Goal: Task Accomplishment & Management: Use online tool/utility

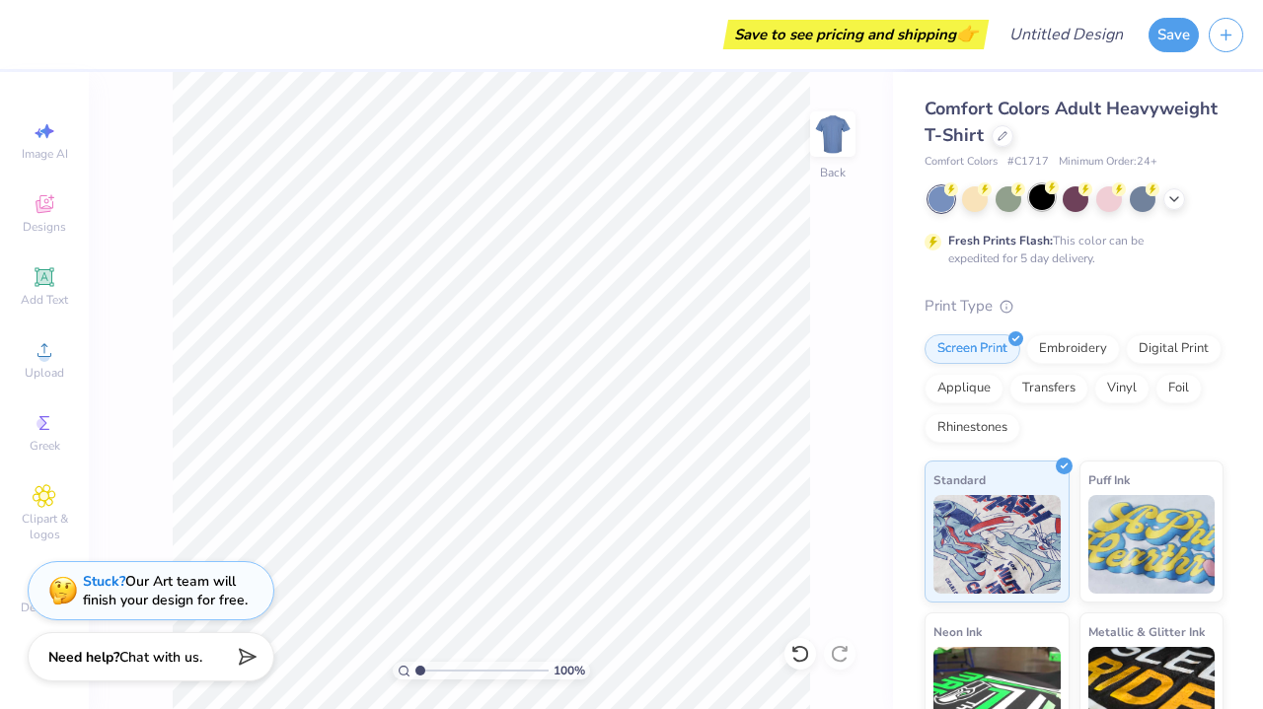
click at [1045, 198] on div at bounding box center [1042, 198] width 26 height 26
click at [45, 217] on div "Designs" at bounding box center [44, 214] width 69 height 58
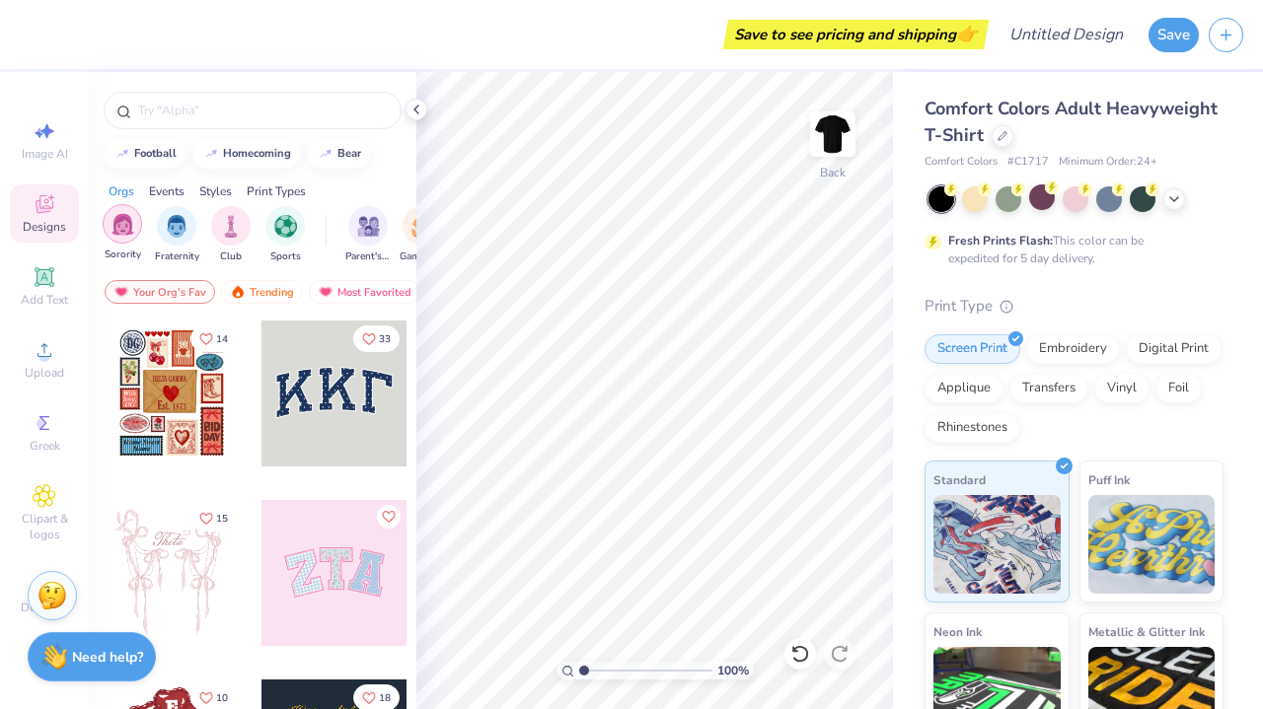
click at [135, 229] on div "filter for Sorority" at bounding box center [122, 223] width 39 height 39
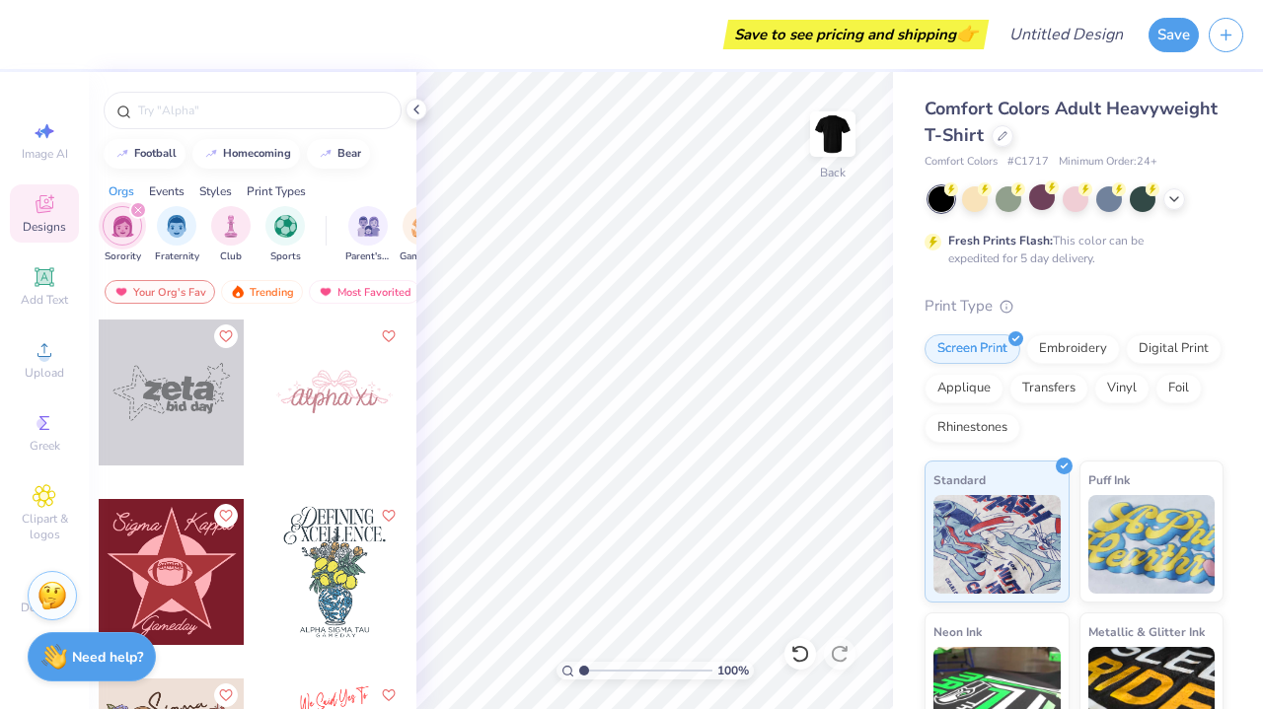
scroll to position [18861, 0]
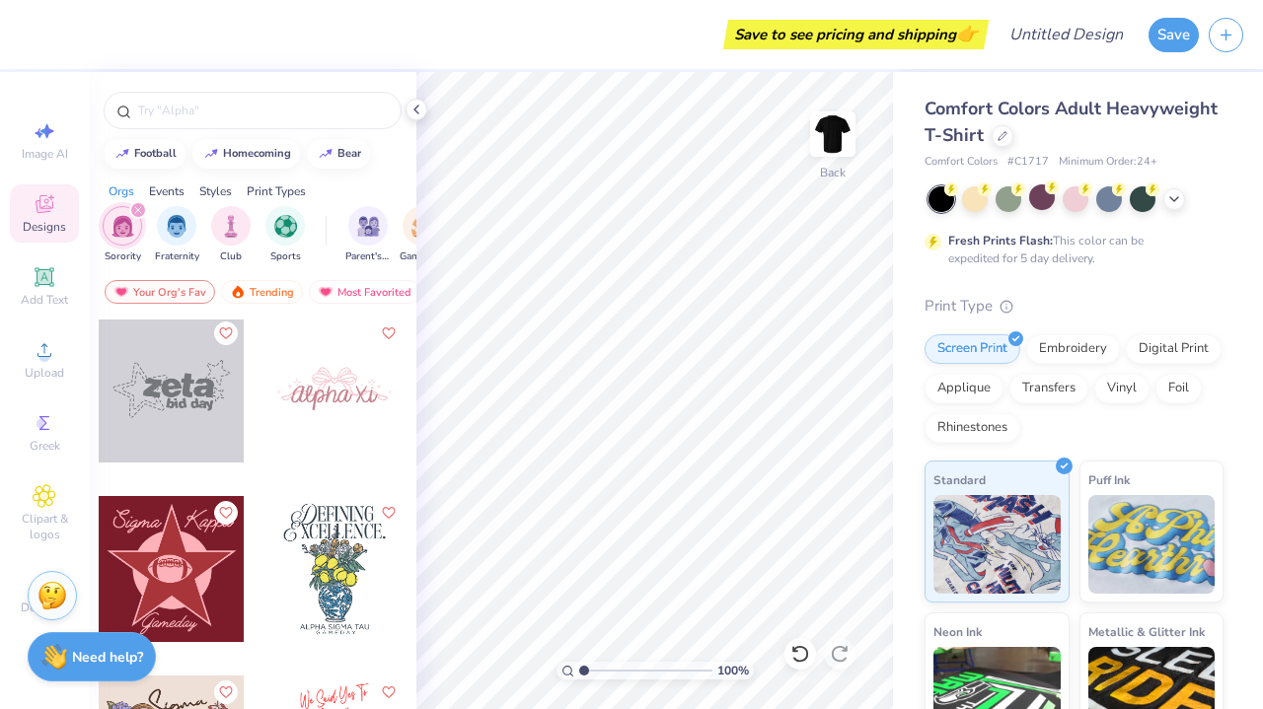
click at [219, 542] on div at bounding box center [172, 569] width 146 height 146
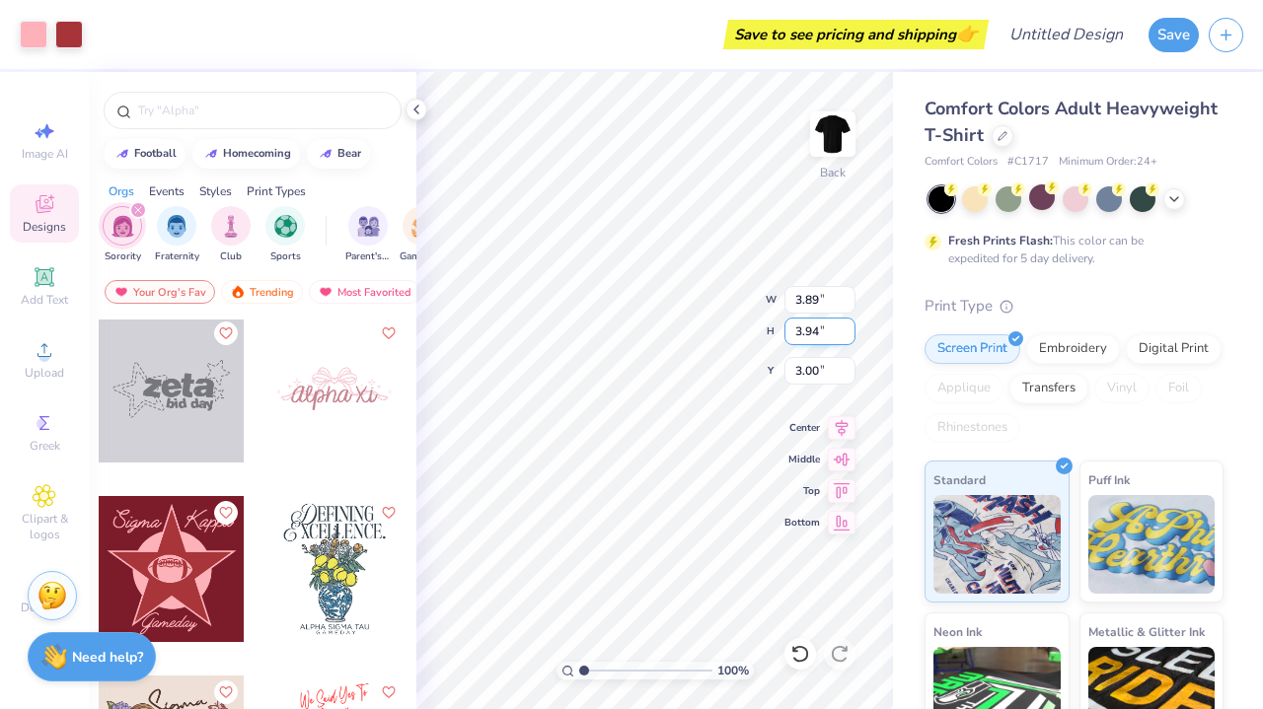
type input "7.93"
type input "8.03"
type input "4.08"
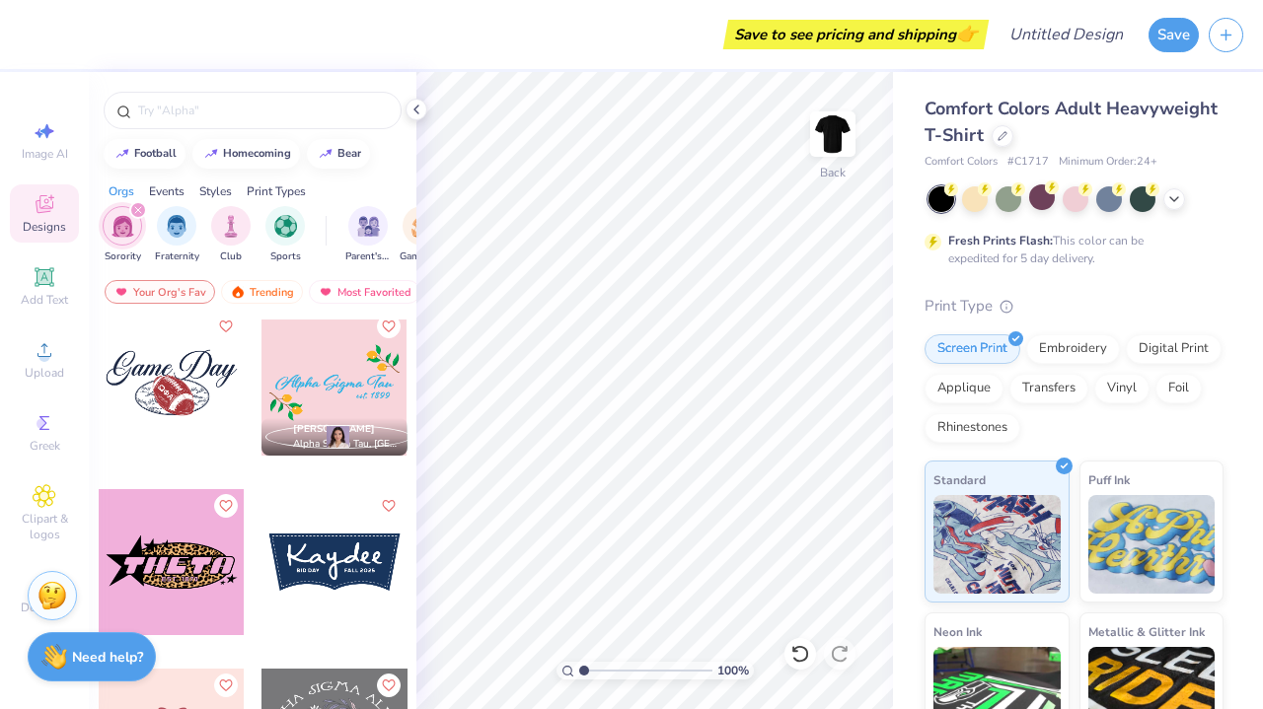
scroll to position [20306, 0]
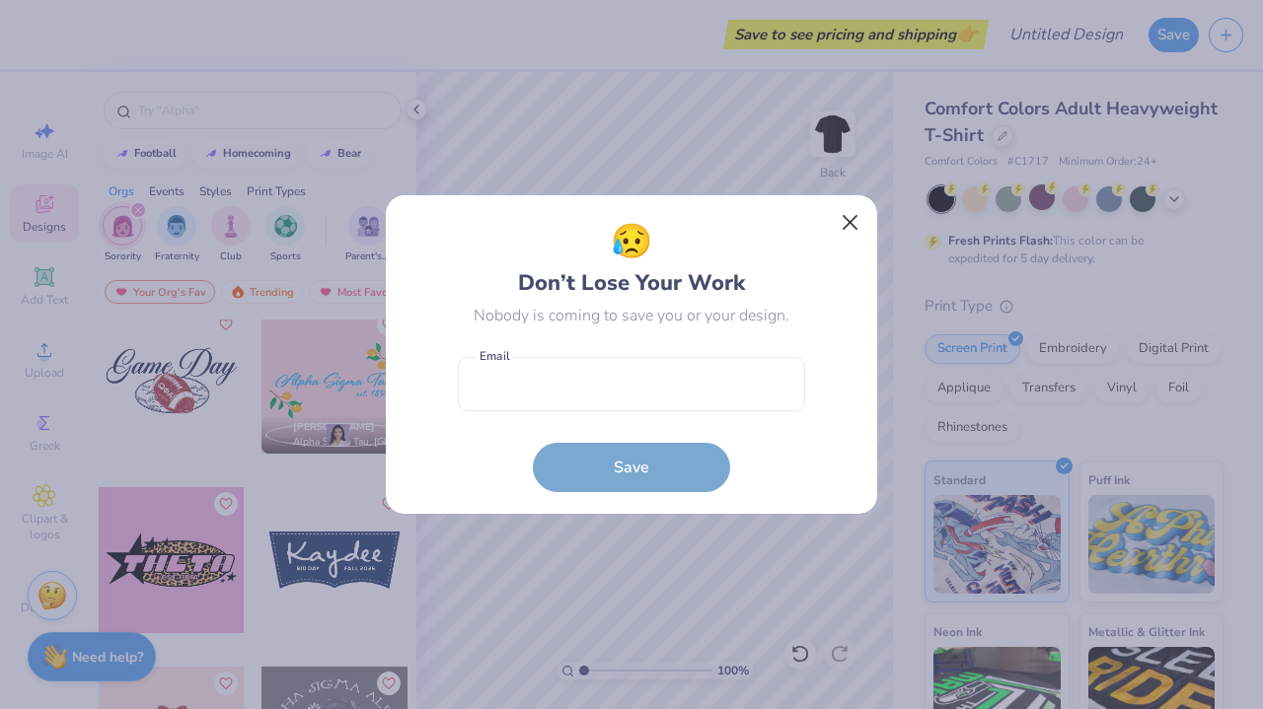
click at [841, 221] on button "Close" at bounding box center [850, 222] width 37 height 37
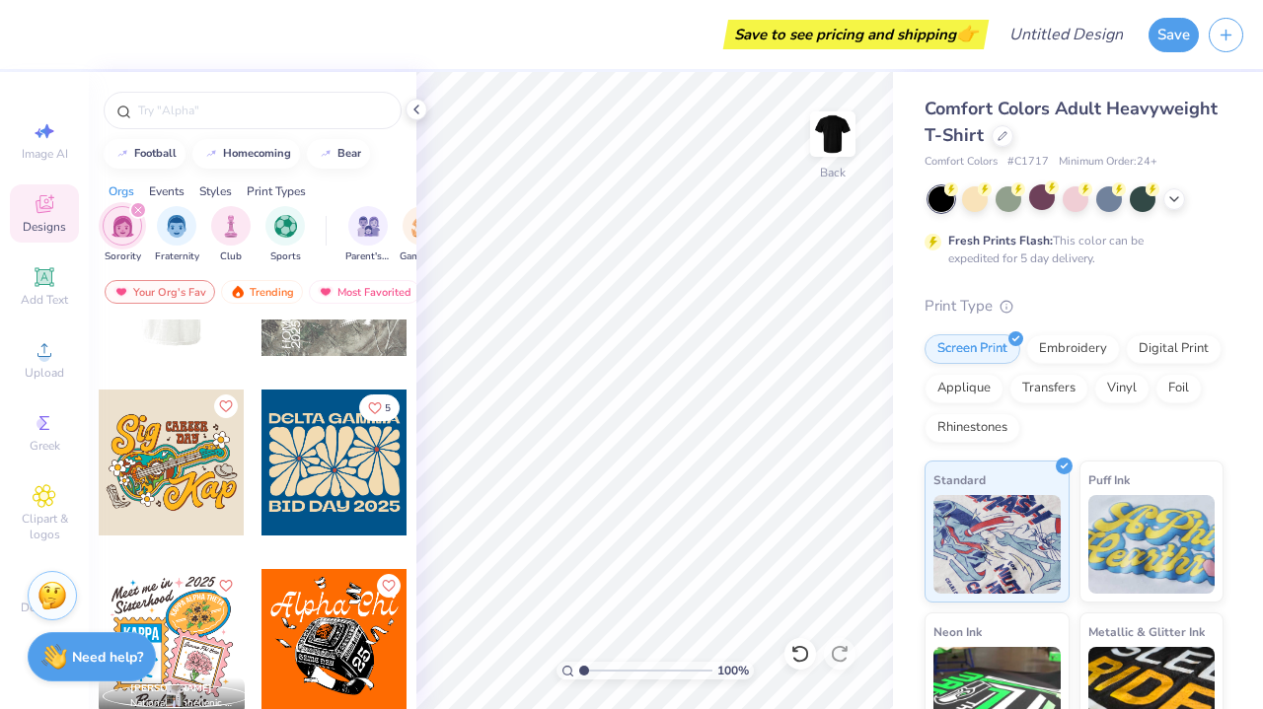
scroll to position [23997, 0]
click at [337, 449] on div at bounding box center [334, 462] width 146 height 146
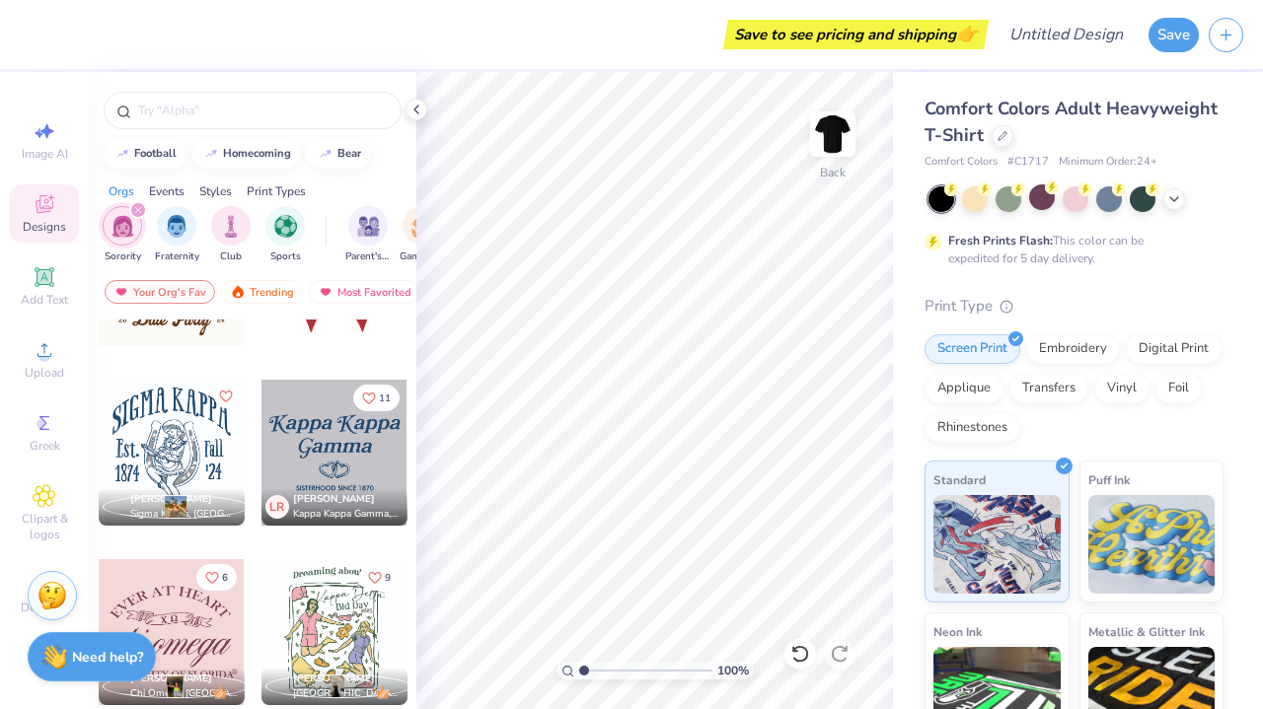
scroll to position [32303, 0]
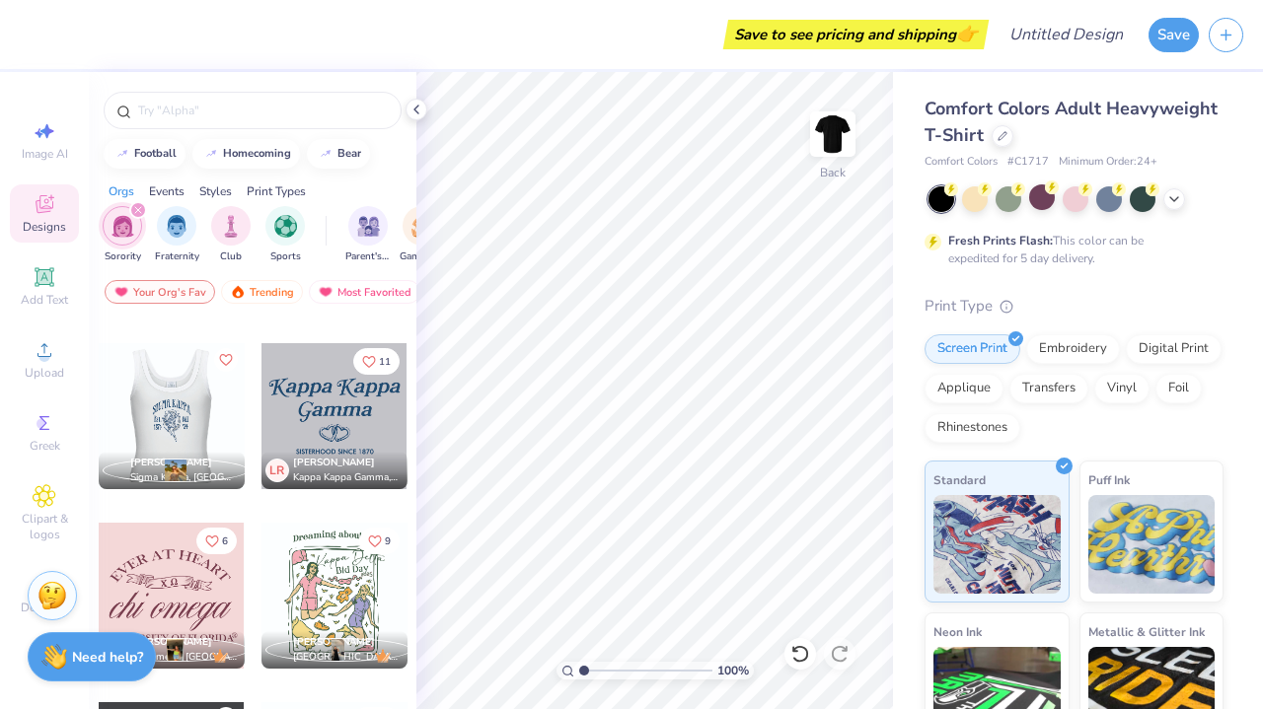
click at [212, 402] on div at bounding box center [171, 416] width 146 height 146
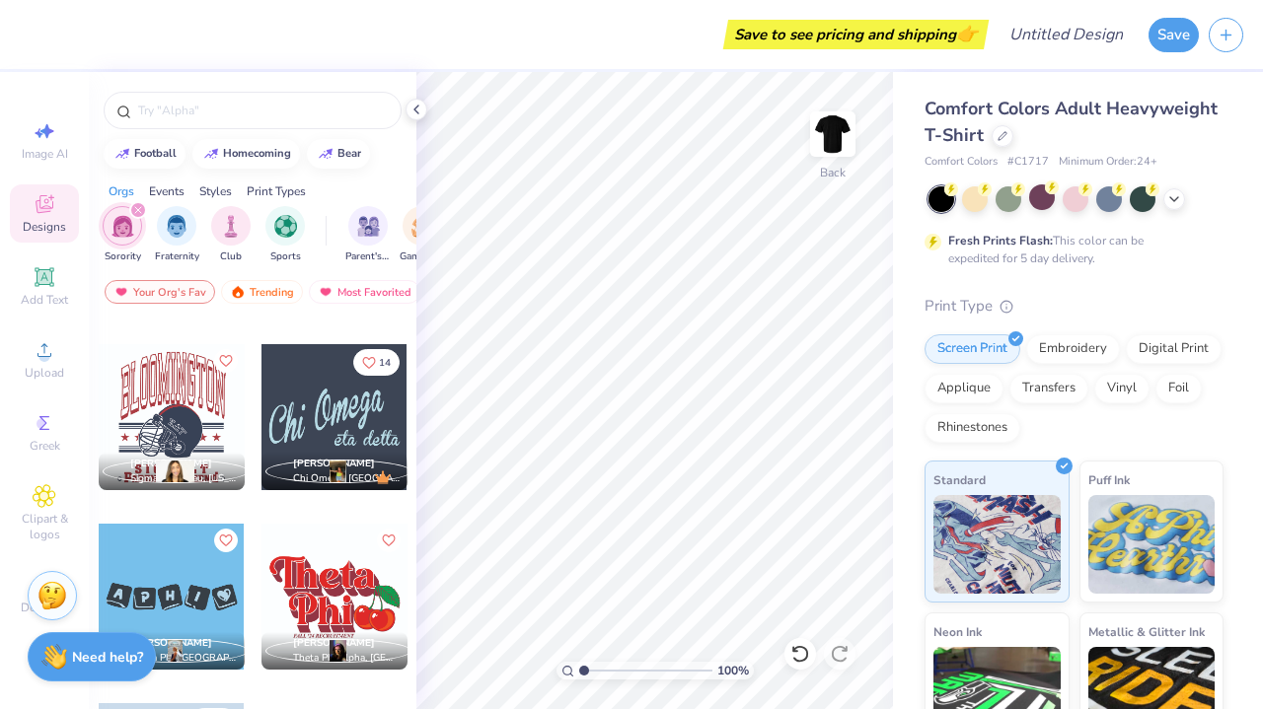
scroll to position [33208, 0]
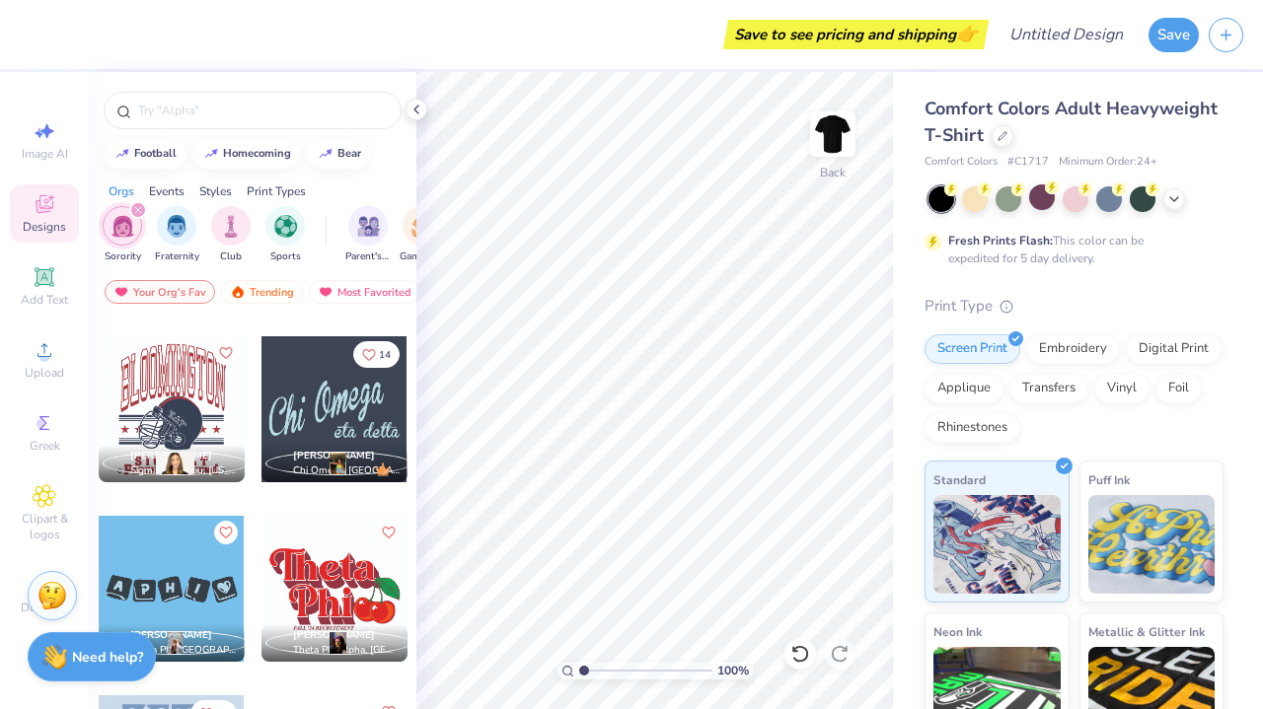
click at [212, 402] on div at bounding box center [172, 409] width 146 height 146
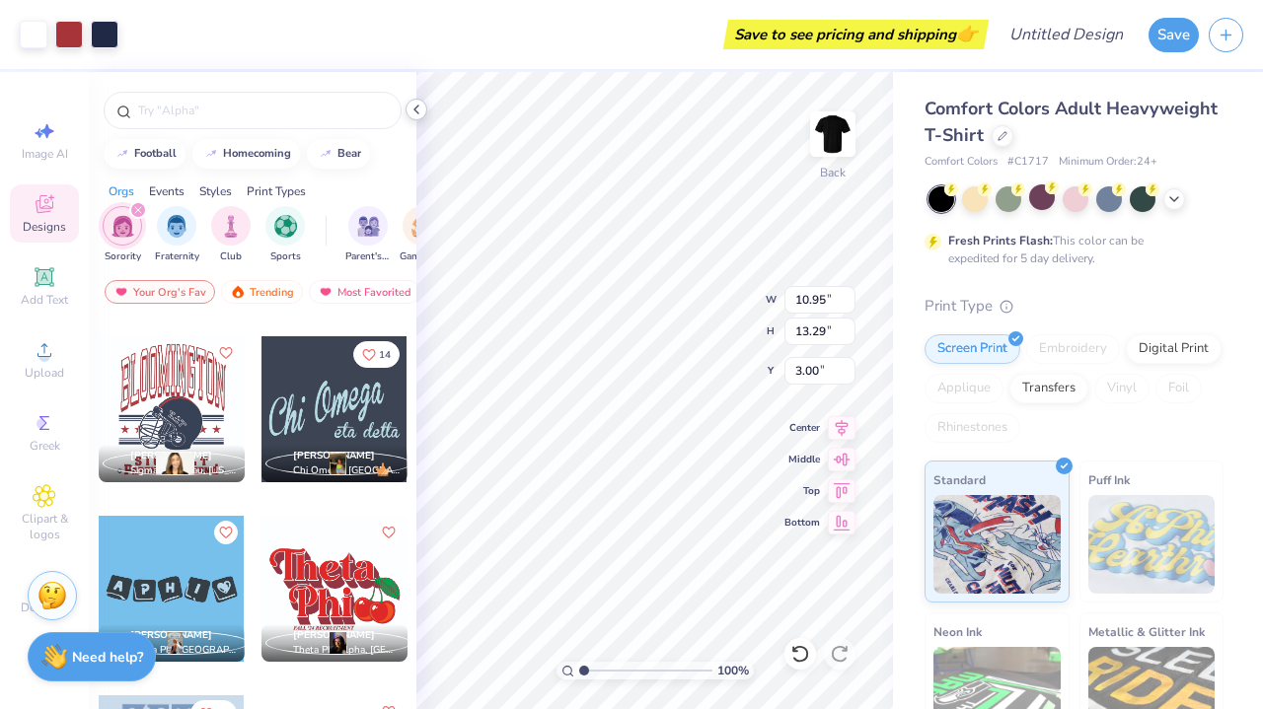
click at [422, 112] on icon at bounding box center [417, 110] width 16 height 16
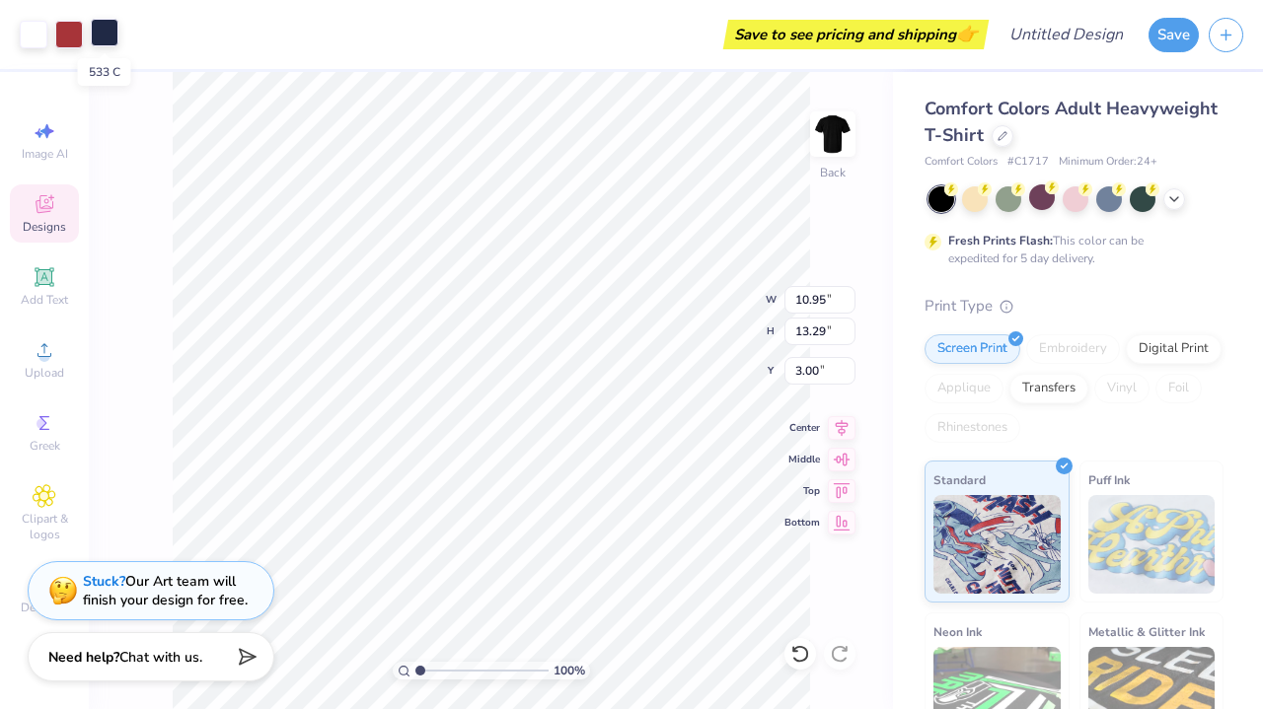
click at [105, 37] on div at bounding box center [105, 33] width 28 height 28
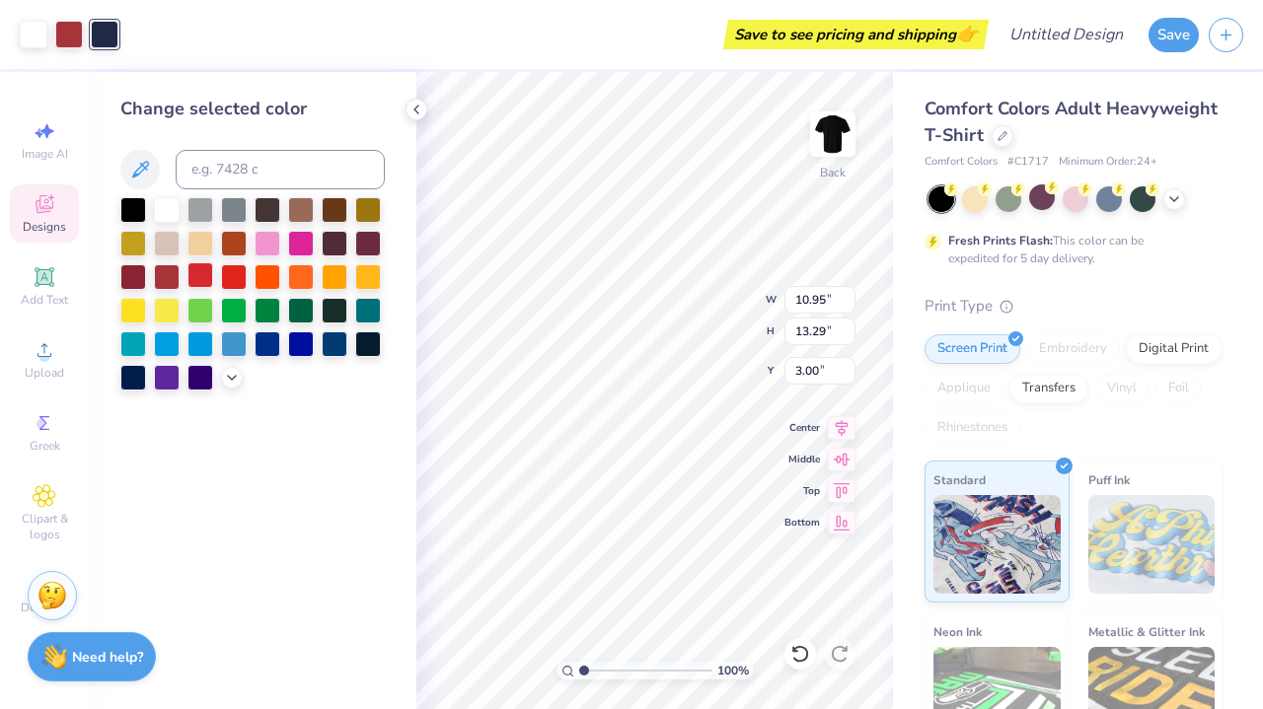
click at [205, 284] on div at bounding box center [200, 275] width 26 height 26
click at [69, 36] on div at bounding box center [69, 33] width 28 height 28
click at [164, 216] on div at bounding box center [167, 208] width 26 height 26
click at [107, 31] on div "Save to see pricing and shipping 👉" at bounding box center [538, 34] width 891 height 69
click at [16, 31] on div "Art colors" at bounding box center [41, 34] width 83 height 69
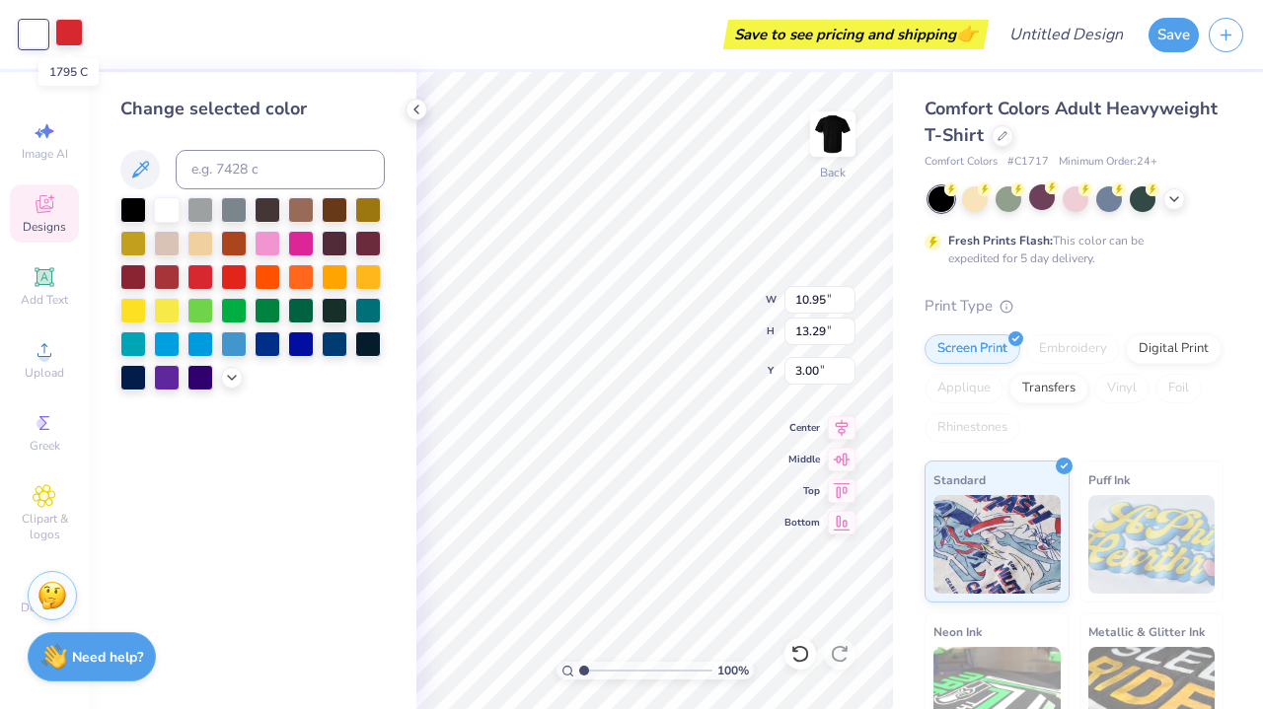
click at [71, 31] on div at bounding box center [69, 33] width 28 height 28
click at [167, 221] on div at bounding box center [167, 208] width 26 height 26
click at [33, 33] on div at bounding box center [34, 35] width 28 height 28
click at [57, 33] on div "Save to see pricing and shipping 👉" at bounding box center [520, 34] width 927 height 69
click at [207, 278] on div at bounding box center [200, 275] width 26 height 26
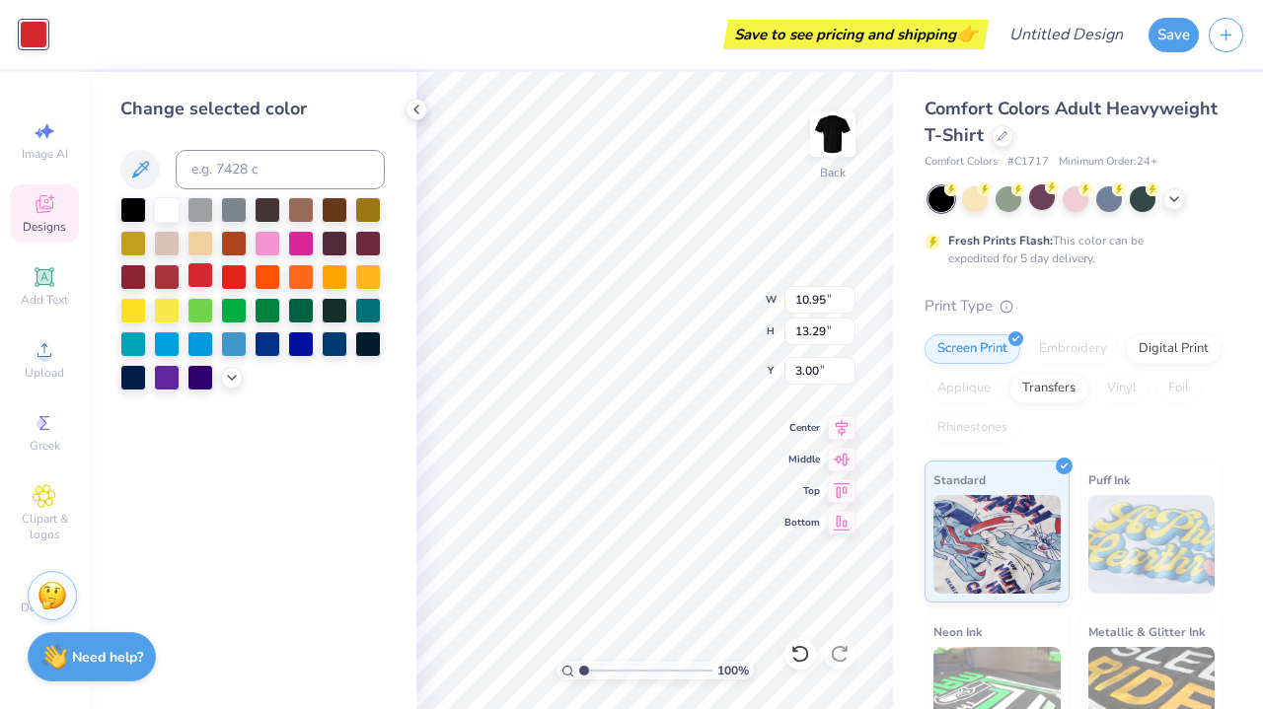
click at [211, 276] on div at bounding box center [200, 275] width 26 height 26
click at [225, 276] on div at bounding box center [234, 275] width 26 height 26
click at [136, 171] on icon at bounding box center [140, 169] width 17 height 17
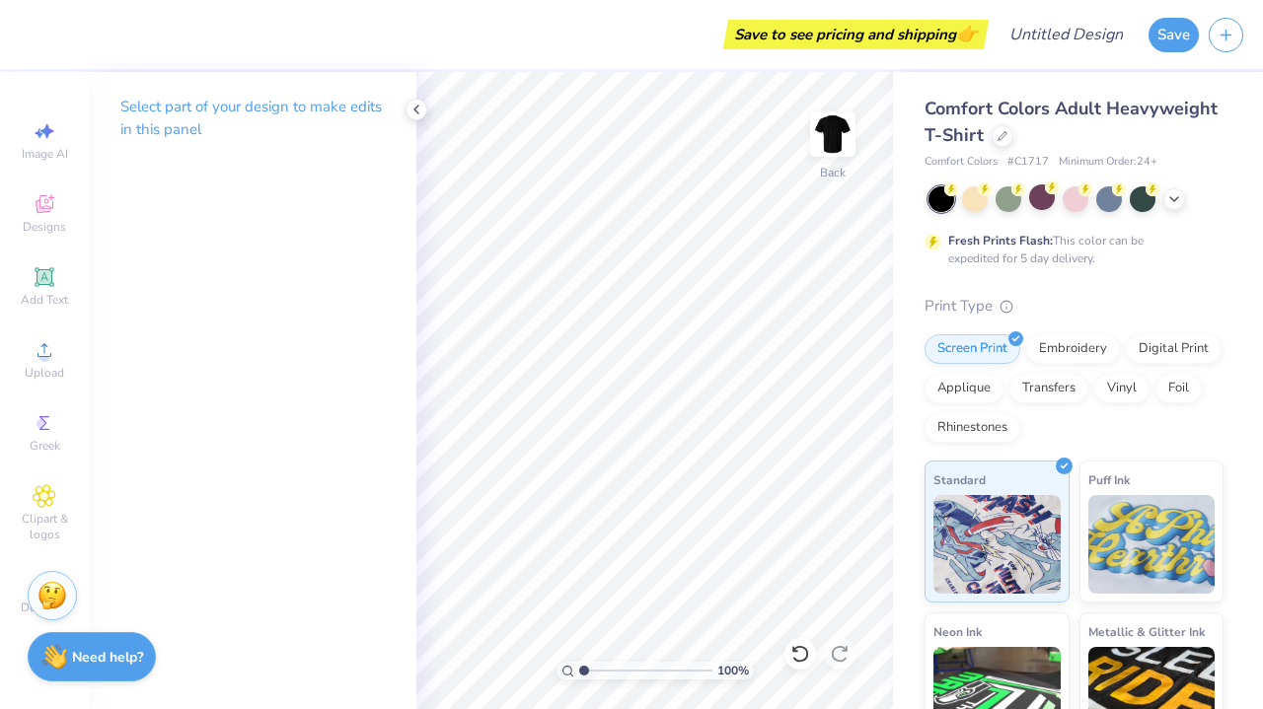
click at [295, 110] on p "Select part of your design to make edits in this panel" at bounding box center [252, 118] width 264 height 45
click at [65, 210] on div "Designs" at bounding box center [44, 214] width 69 height 58
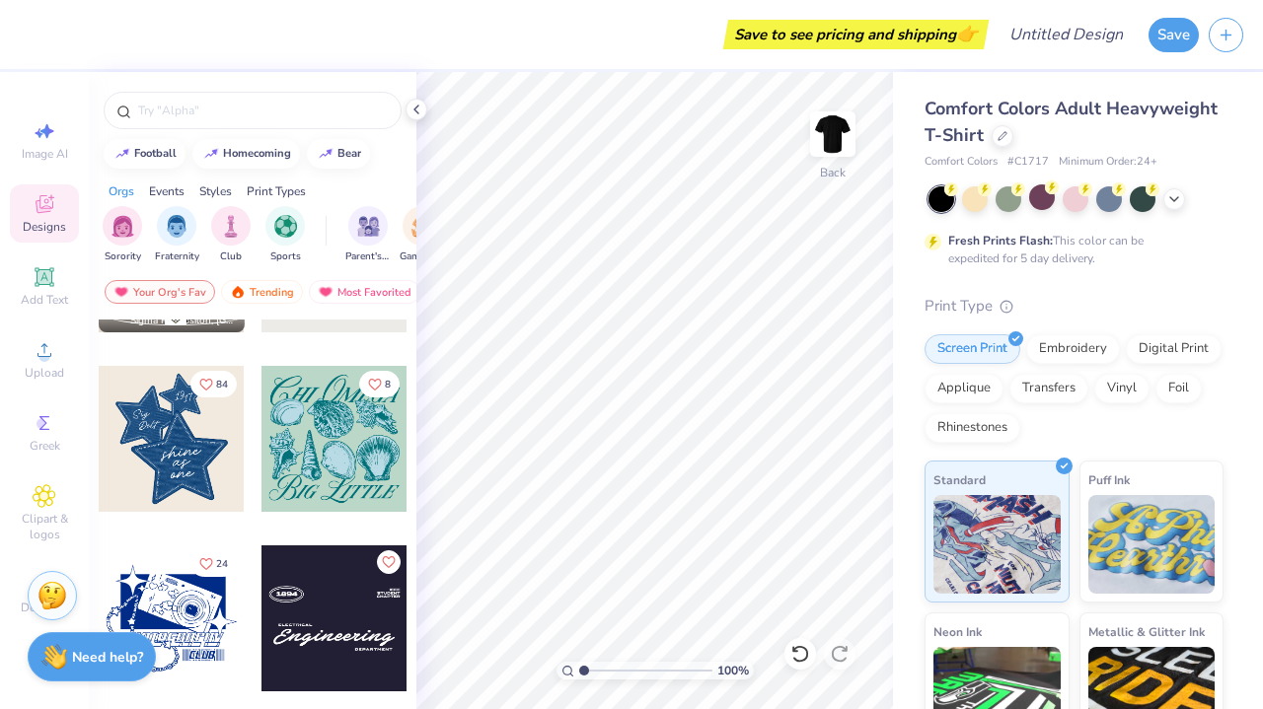
scroll to position [1809, 0]
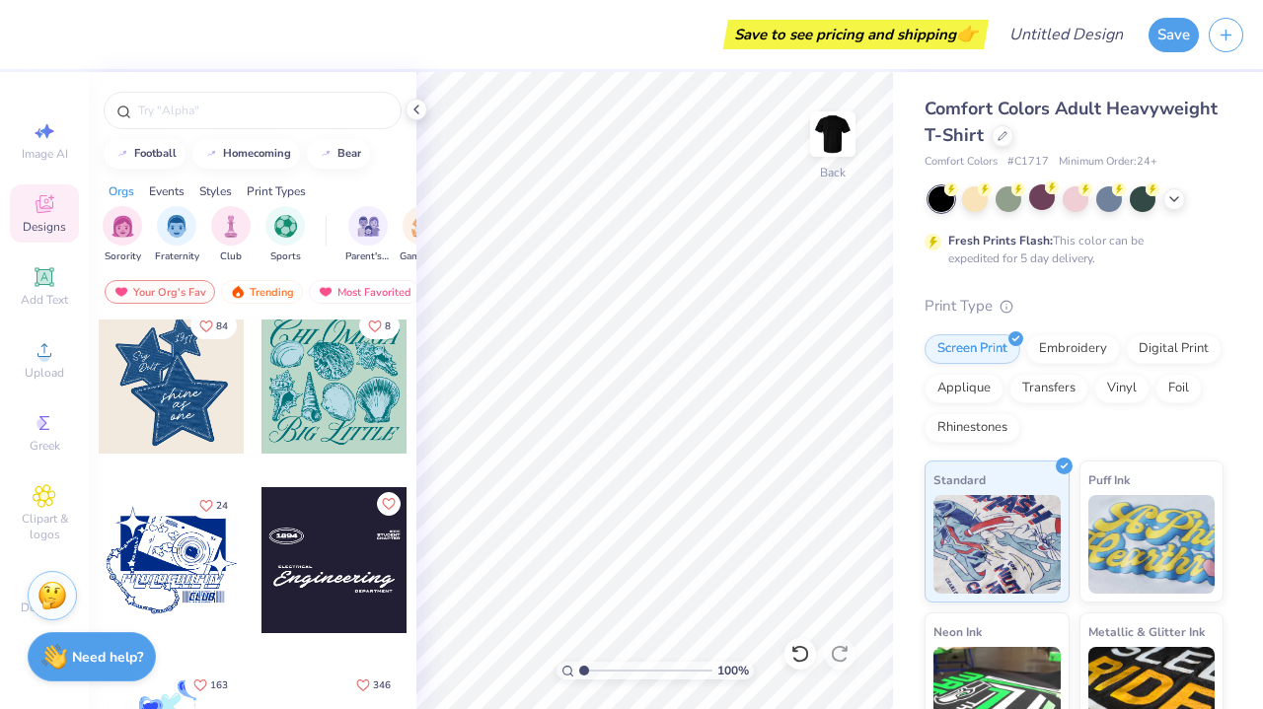
click at [311, 556] on div at bounding box center [334, 560] width 146 height 146
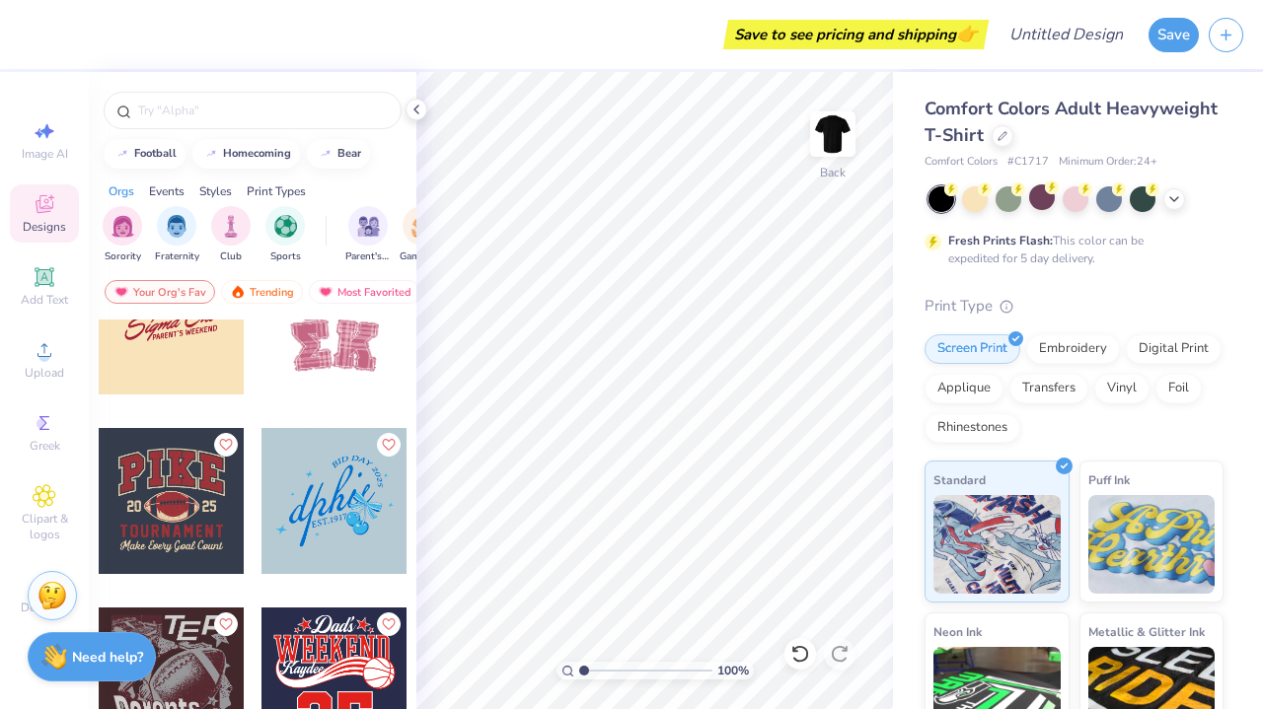
scroll to position [7089, 0]
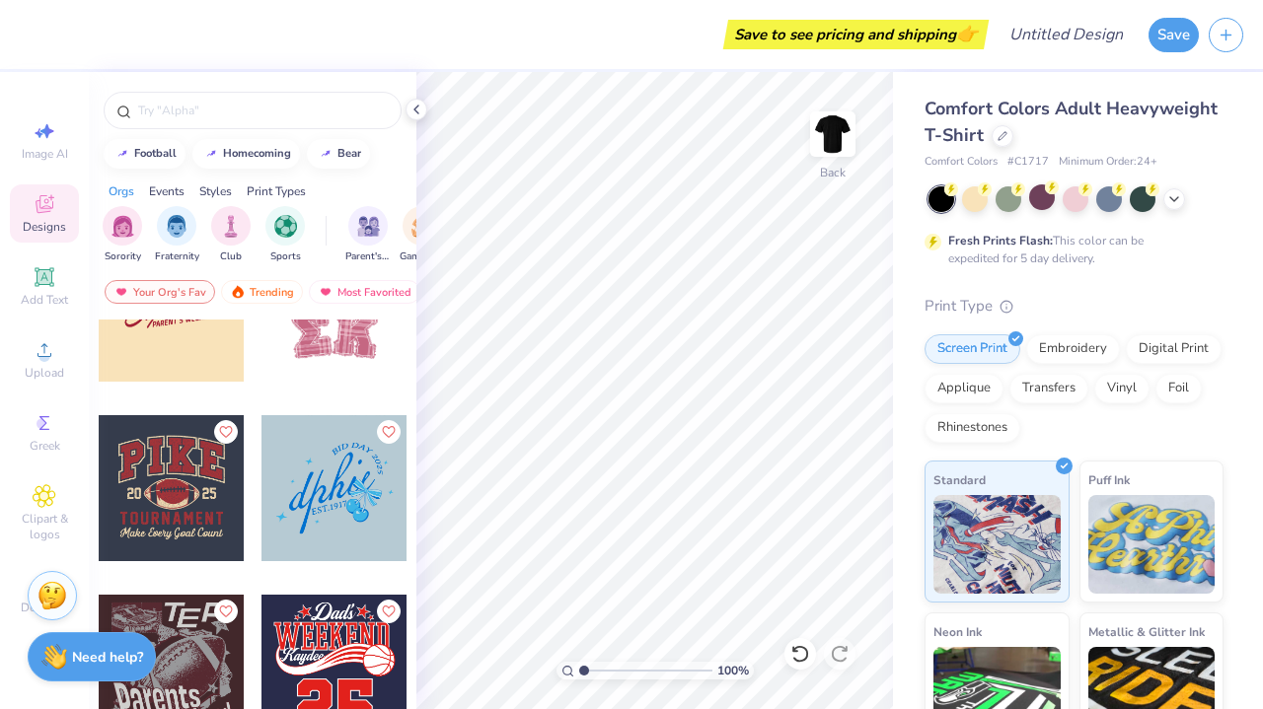
click at [194, 539] on div at bounding box center [172, 488] width 146 height 146
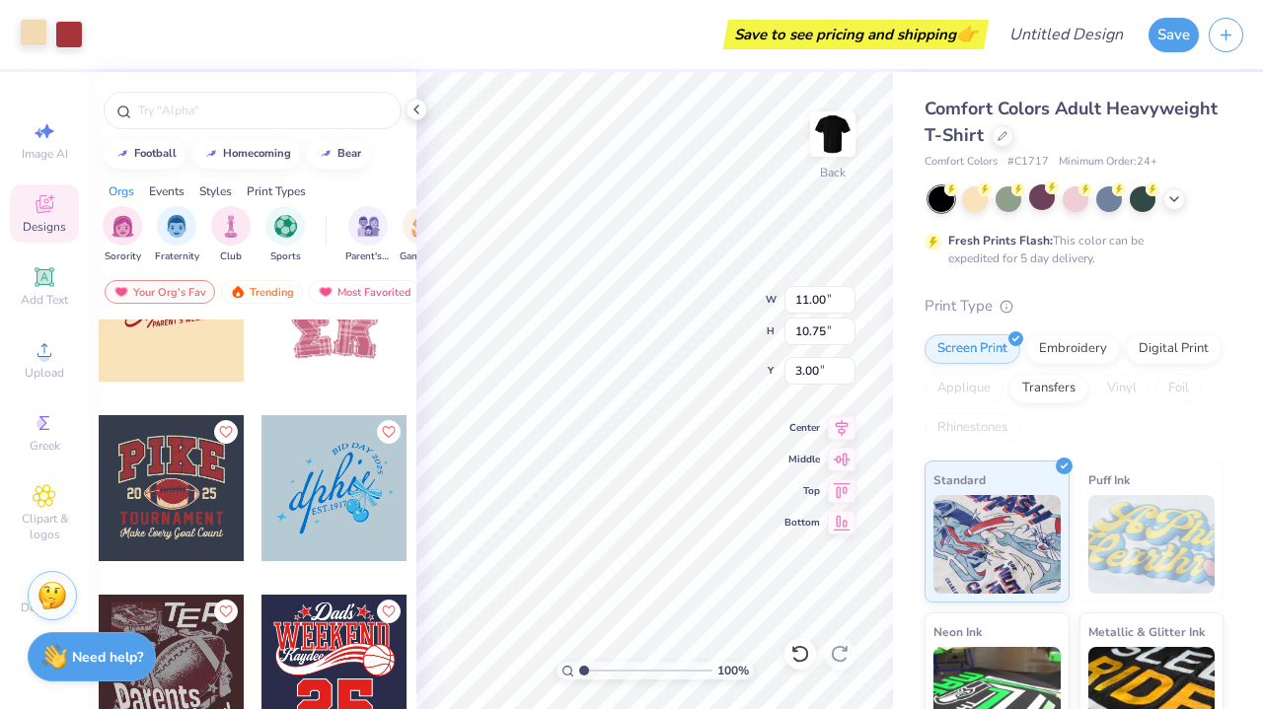
click at [29, 25] on div at bounding box center [34, 33] width 28 height 28
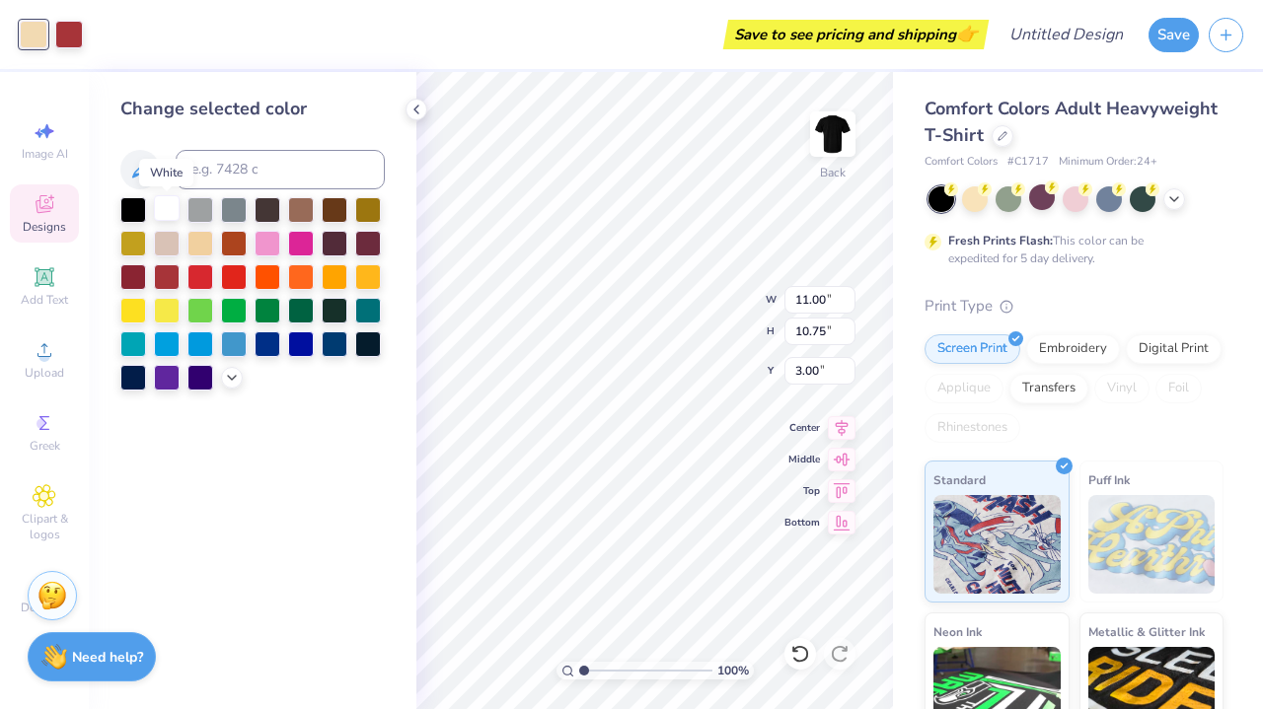
click at [160, 218] on div at bounding box center [167, 208] width 26 height 26
click at [135, 212] on div at bounding box center [133, 208] width 26 height 26
click at [71, 37] on div at bounding box center [69, 33] width 28 height 28
click at [157, 211] on div at bounding box center [167, 208] width 26 height 26
click at [33, 32] on div at bounding box center [34, 33] width 28 height 28
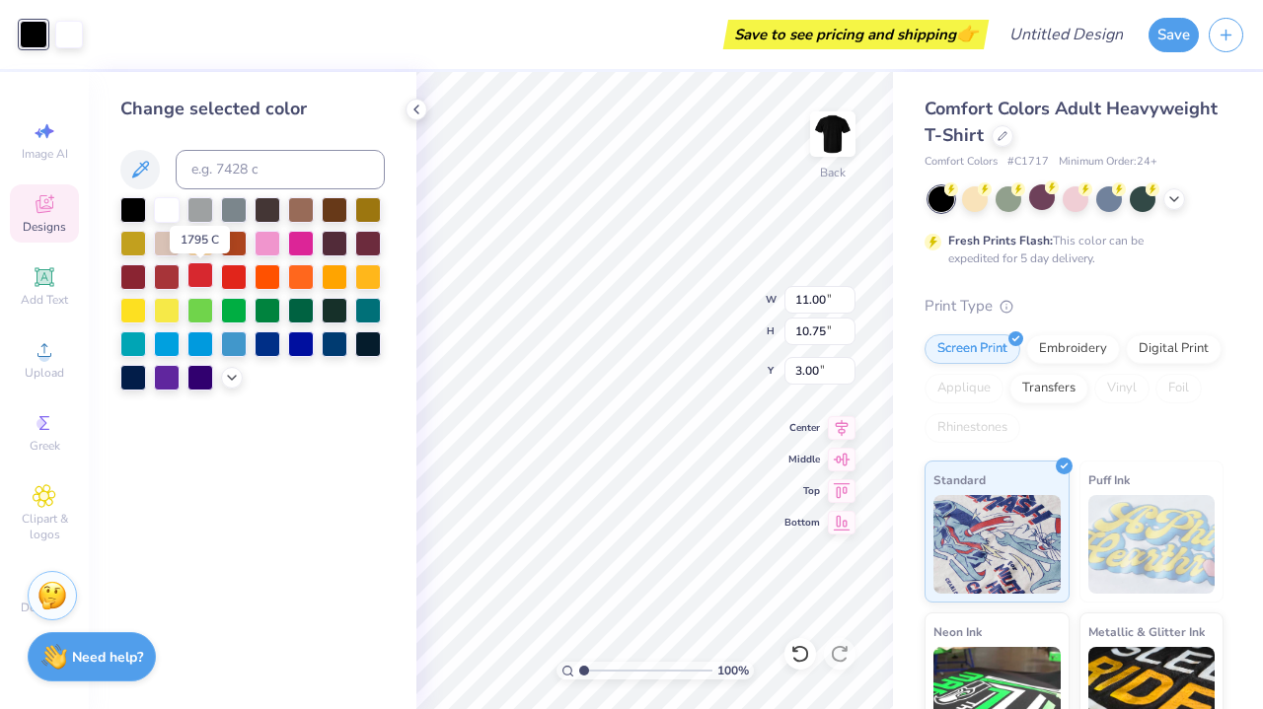
click at [203, 273] on div at bounding box center [200, 275] width 26 height 26
click at [226, 274] on div at bounding box center [234, 275] width 26 height 26
click at [228, 276] on div at bounding box center [234, 275] width 26 height 26
click at [203, 274] on div at bounding box center [200, 275] width 26 height 26
click at [236, 276] on div at bounding box center [234, 275] width 26 height 26
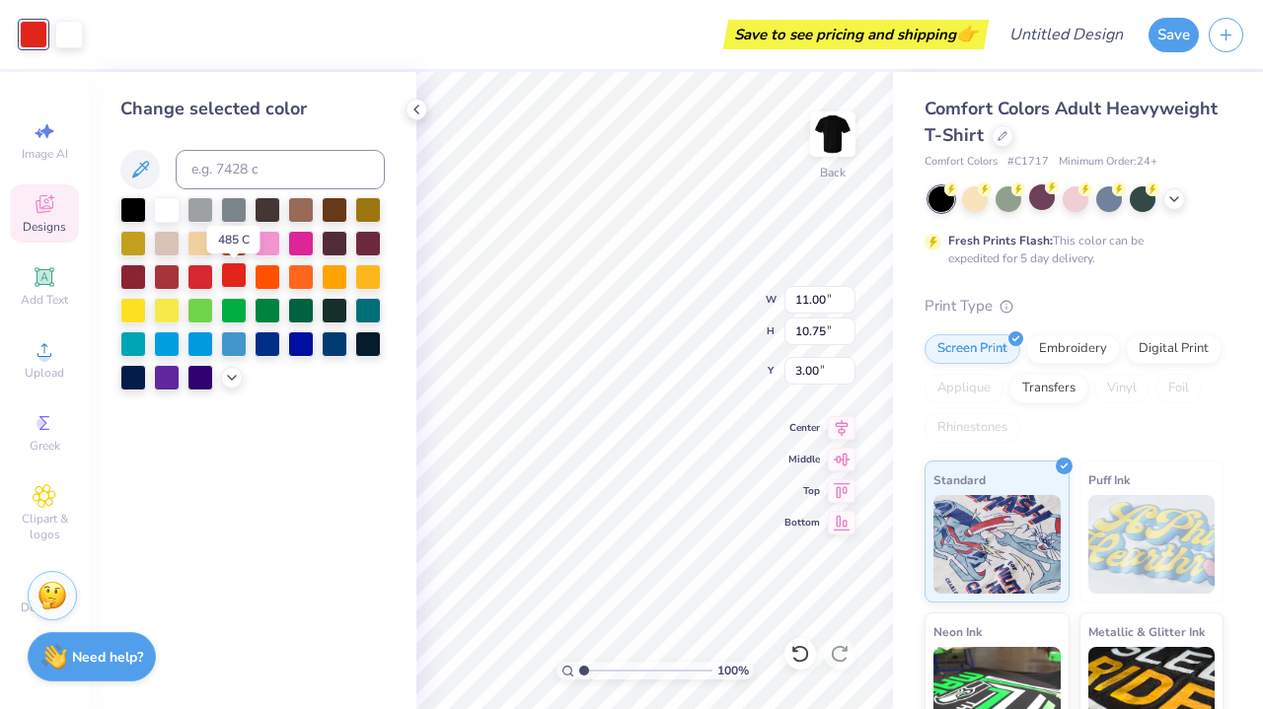
click at [223, 276] on div at bounding box center [234, 275] width 26 height 26
click at [208, 277] on div at bounding box center [200, 275] width 26 height 26
click at [235, 280] on div at bounding box center [234, 275] width 26 height 26
click at [194, 279] on div at bounding box center [200, 275] width 26 height 26
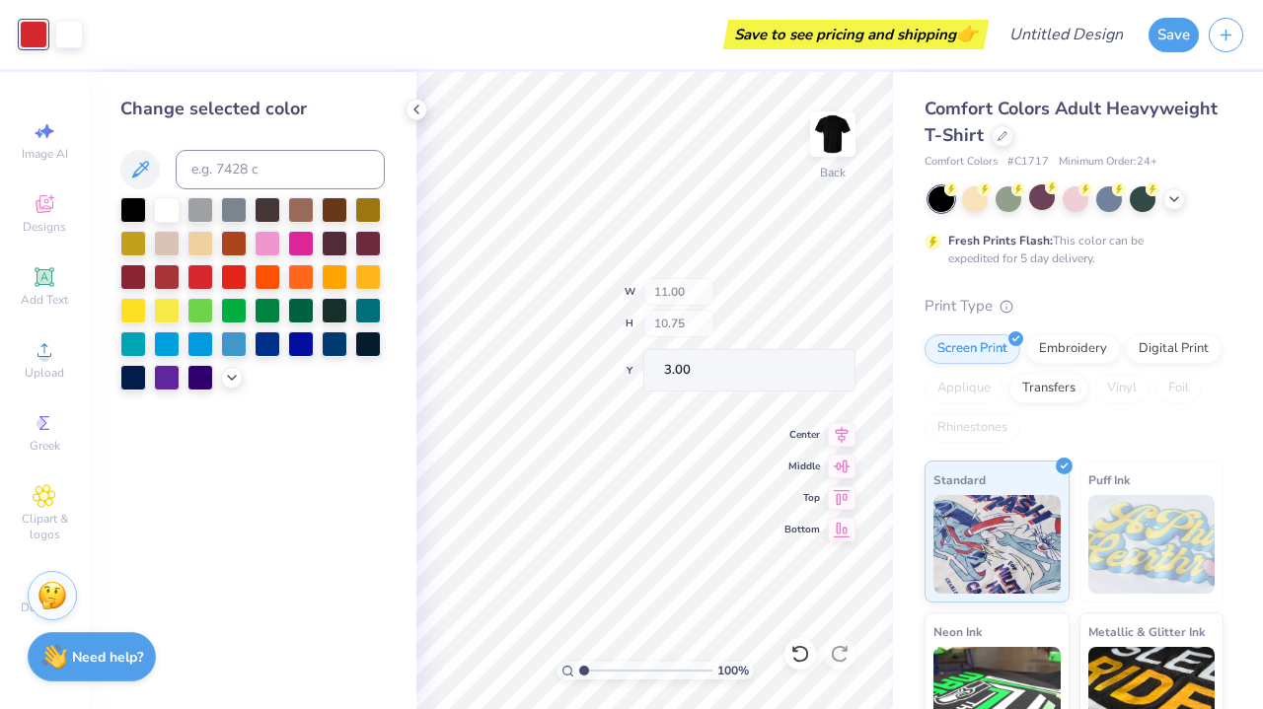
type input "10.63"
type input "8.95"
type input "3.26"
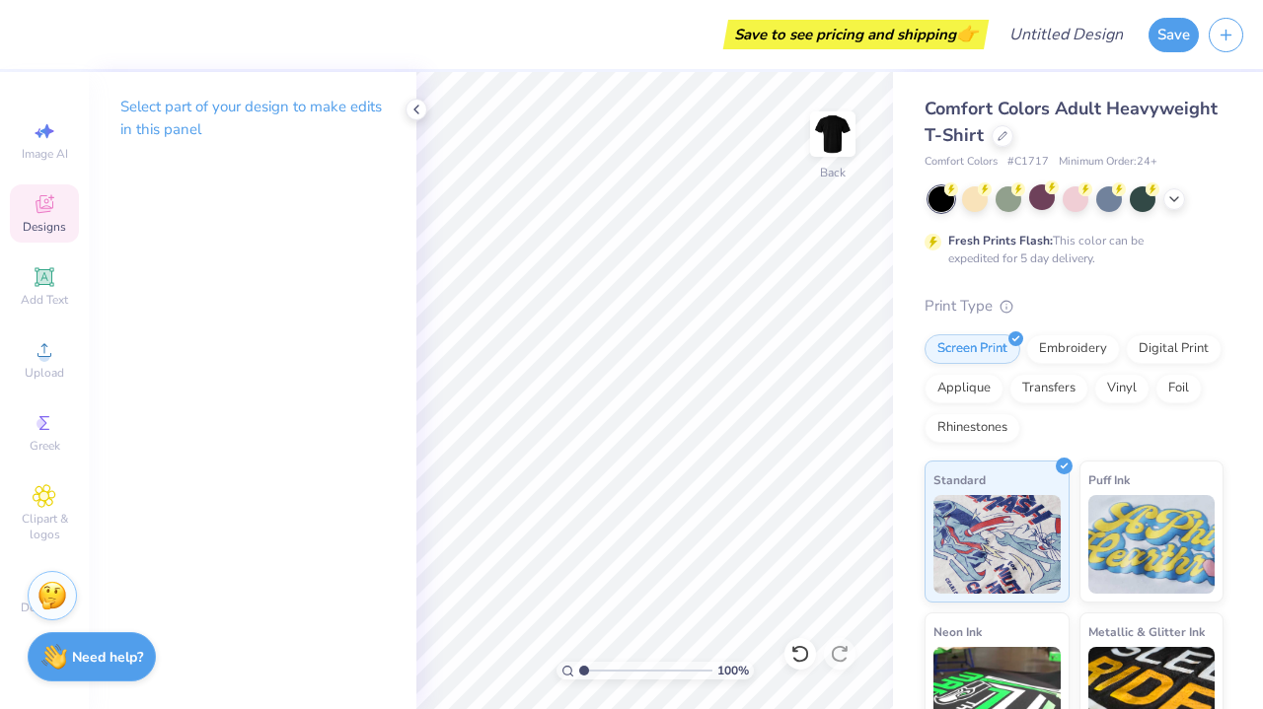
click at [37, 226] on span "Designs" at bounding box center [44, 227] width 43 height 16
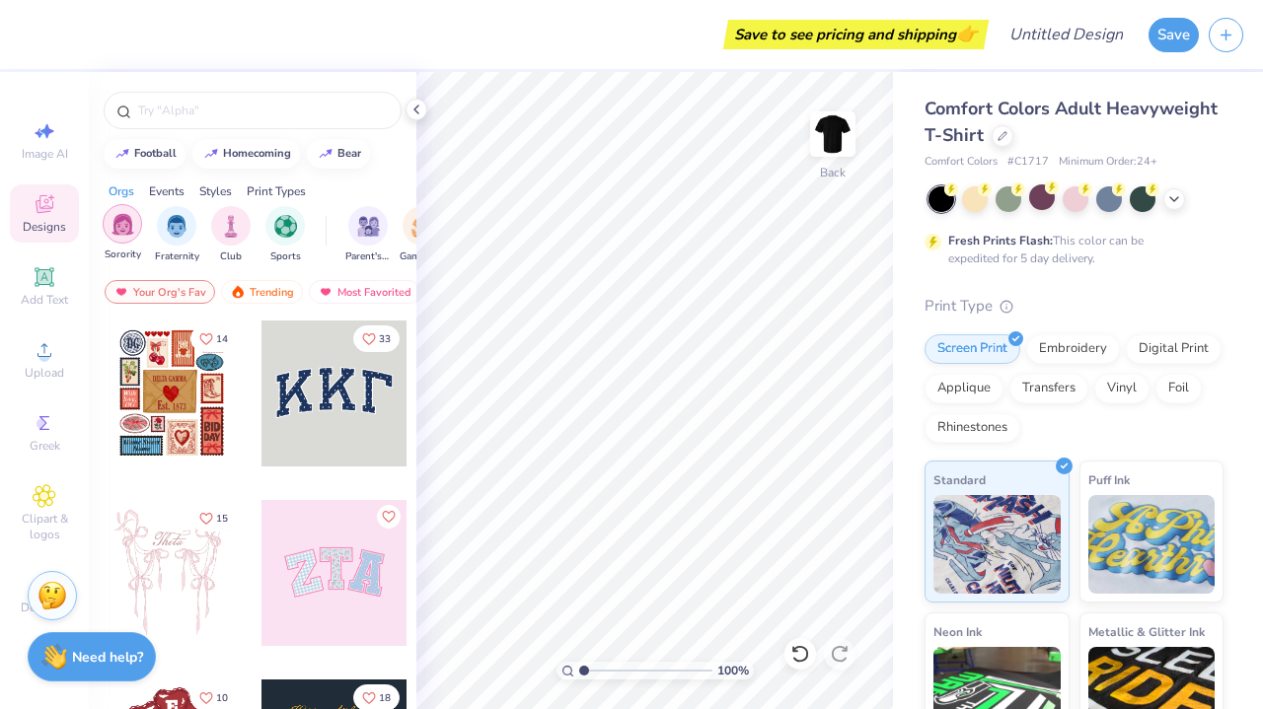
click at [119, 208] on div "filter for Sorority" at bounding box center [122, 223] width 39 height 39
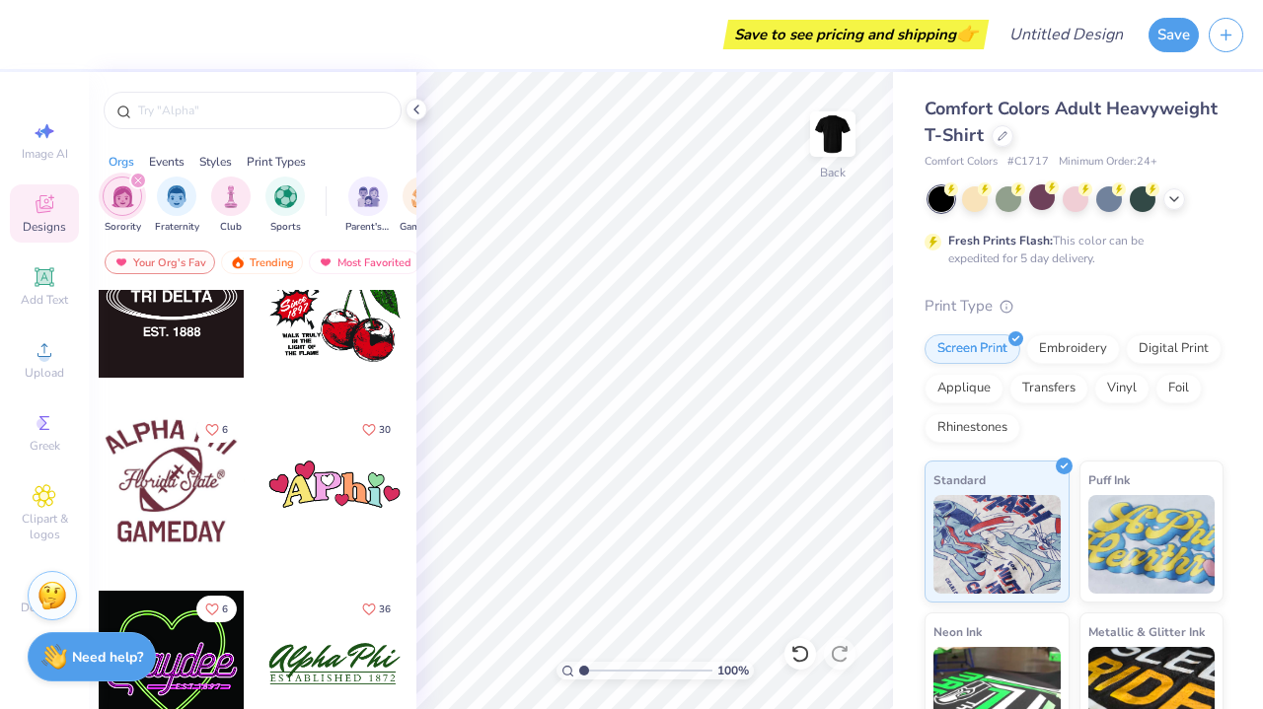
scroll to position [38678, 0]
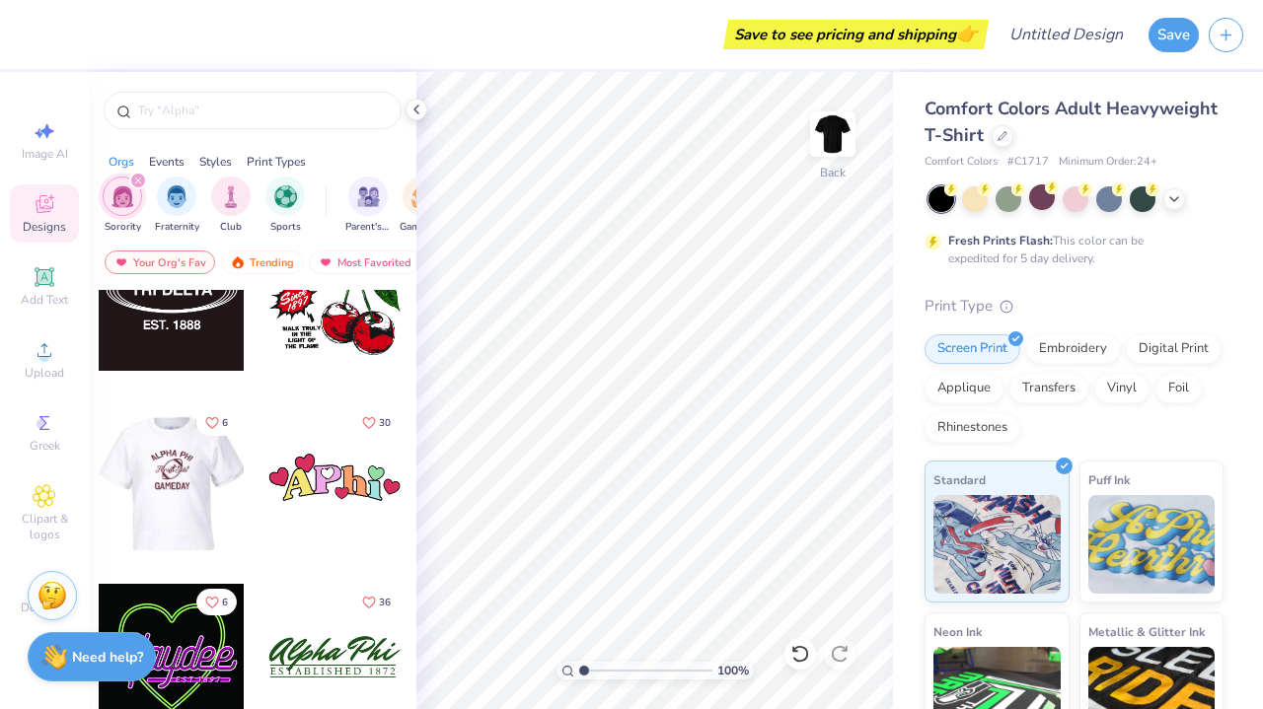
click at [188, 491] on div at bounding box center [171, 478] width 146 height 146
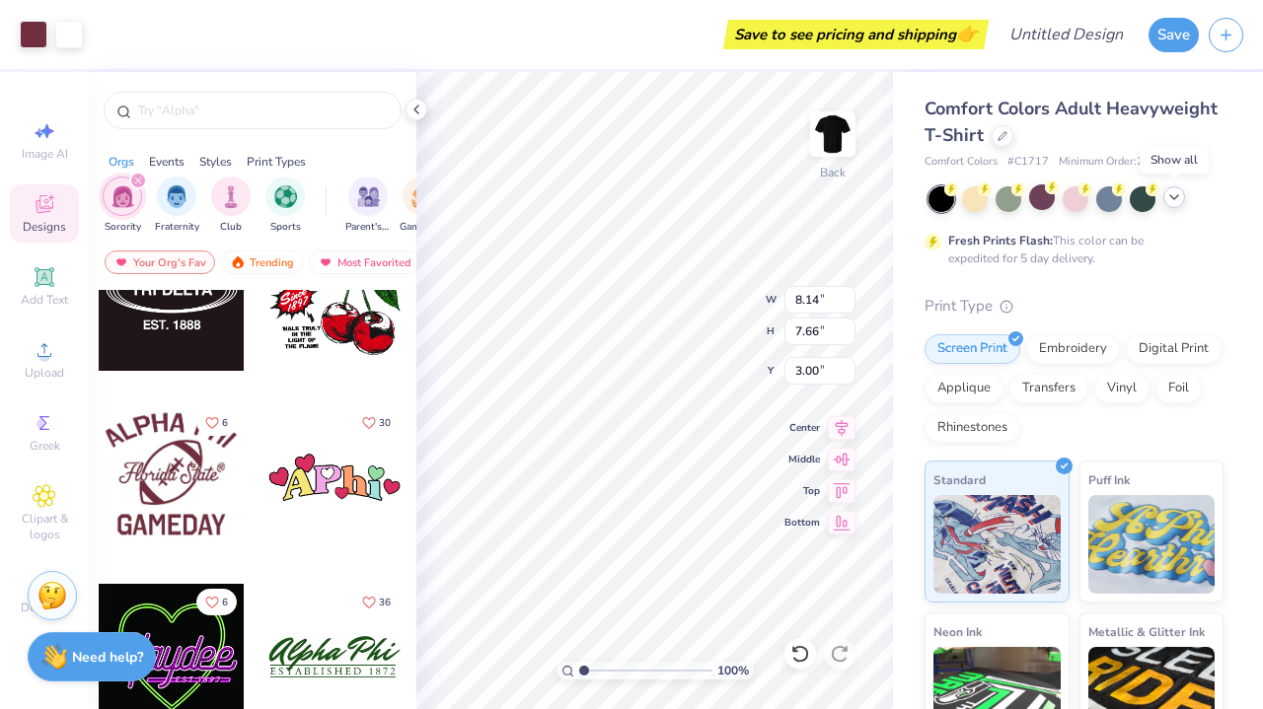
click at [1176, 199] on icon at bounding box center [1174, 197] width 16 height 16
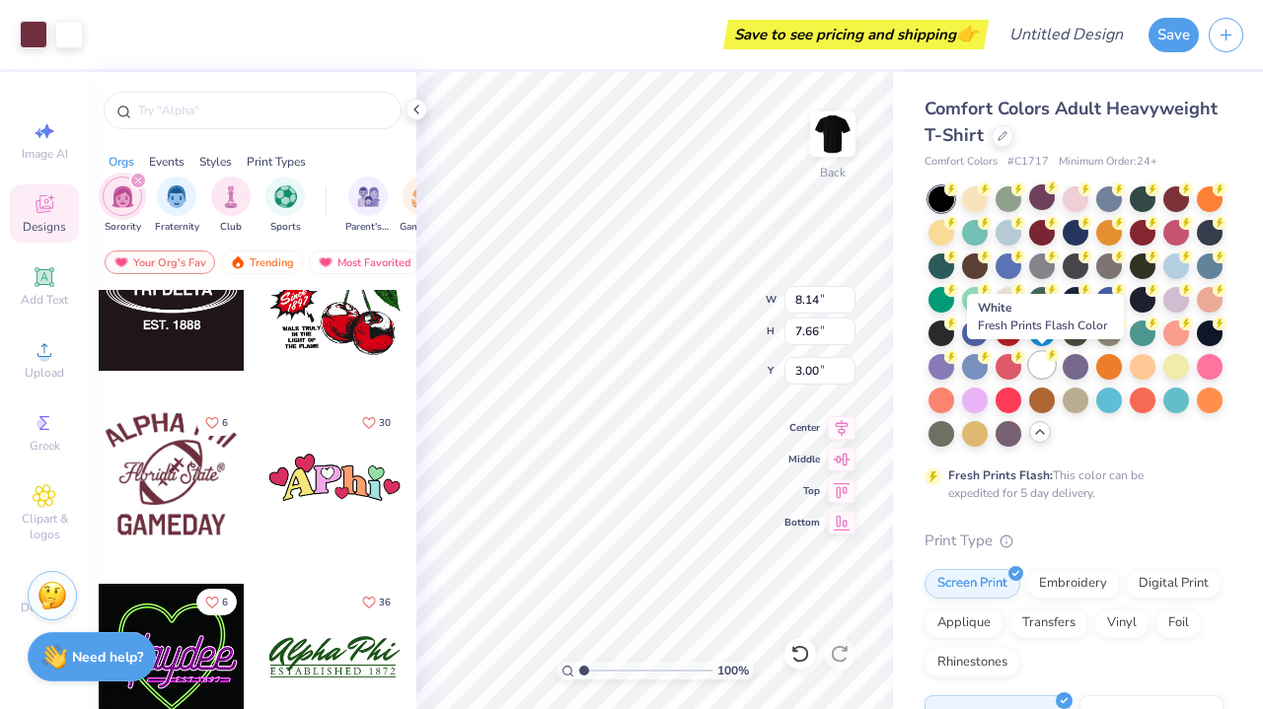
click at [1047, 365] on div at bounding box center [1042, 365] width 26 height 26
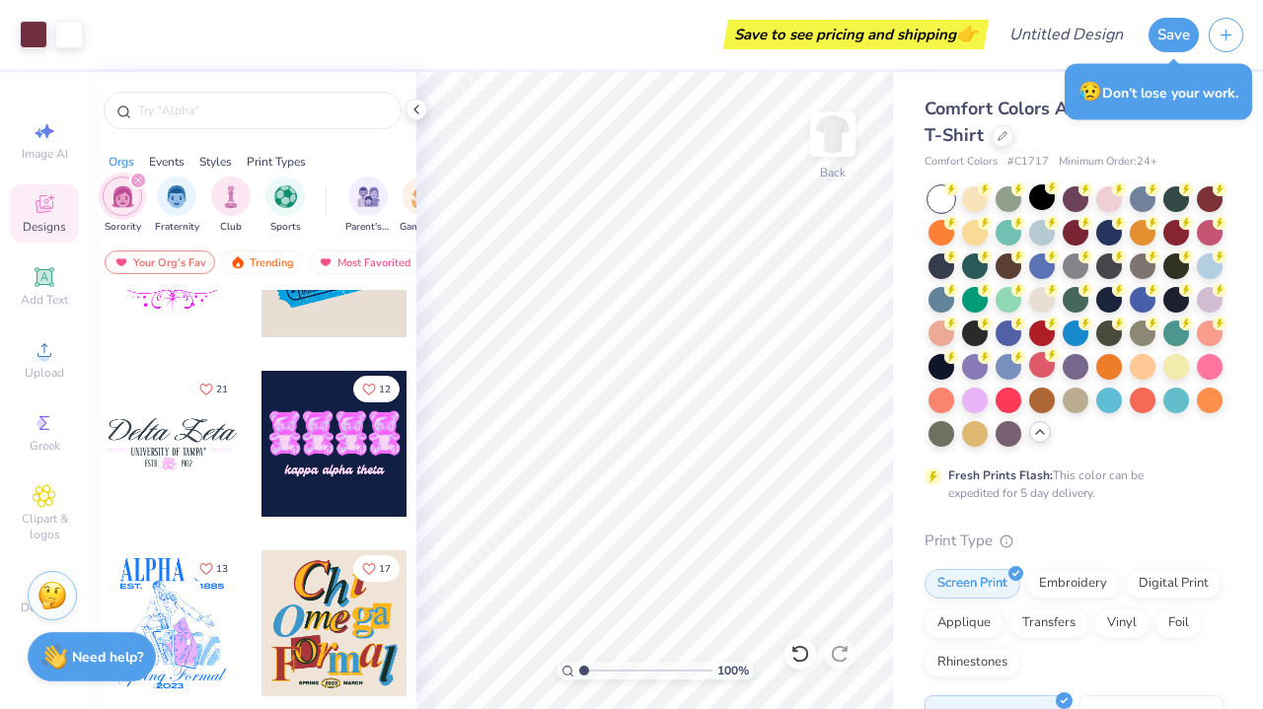
scroll to position [39610, 0]
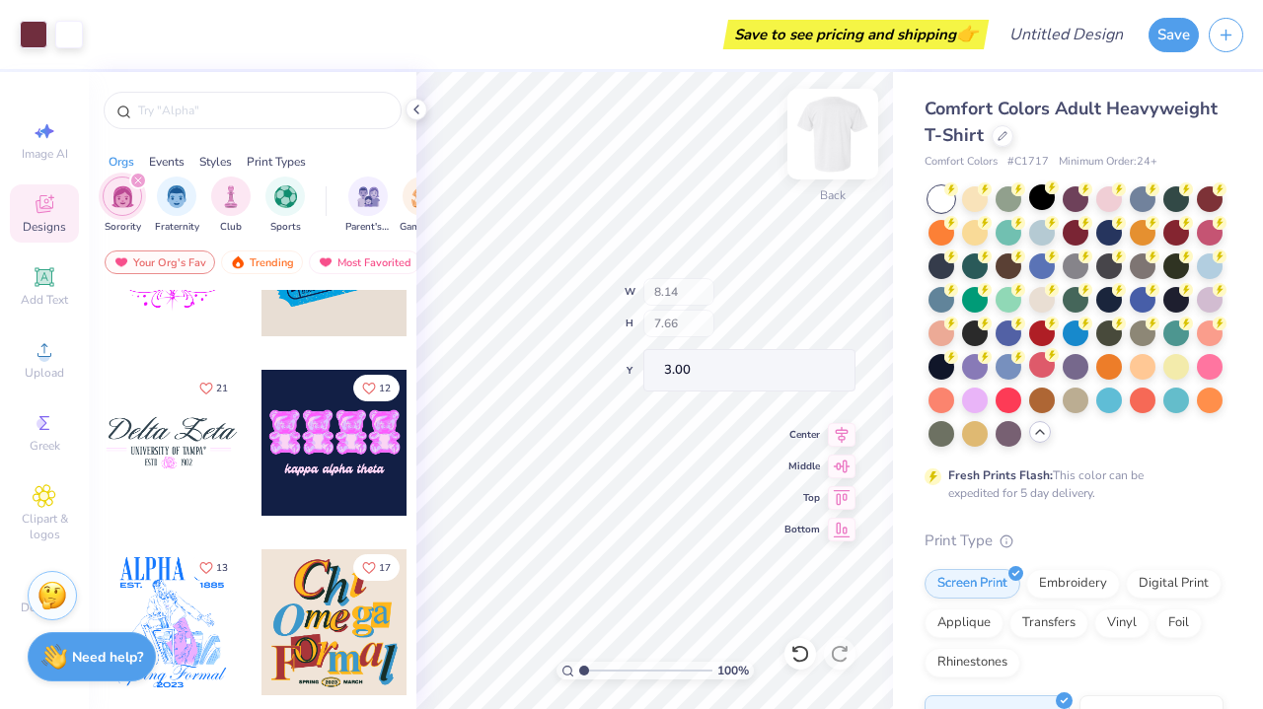
type input "2.14"
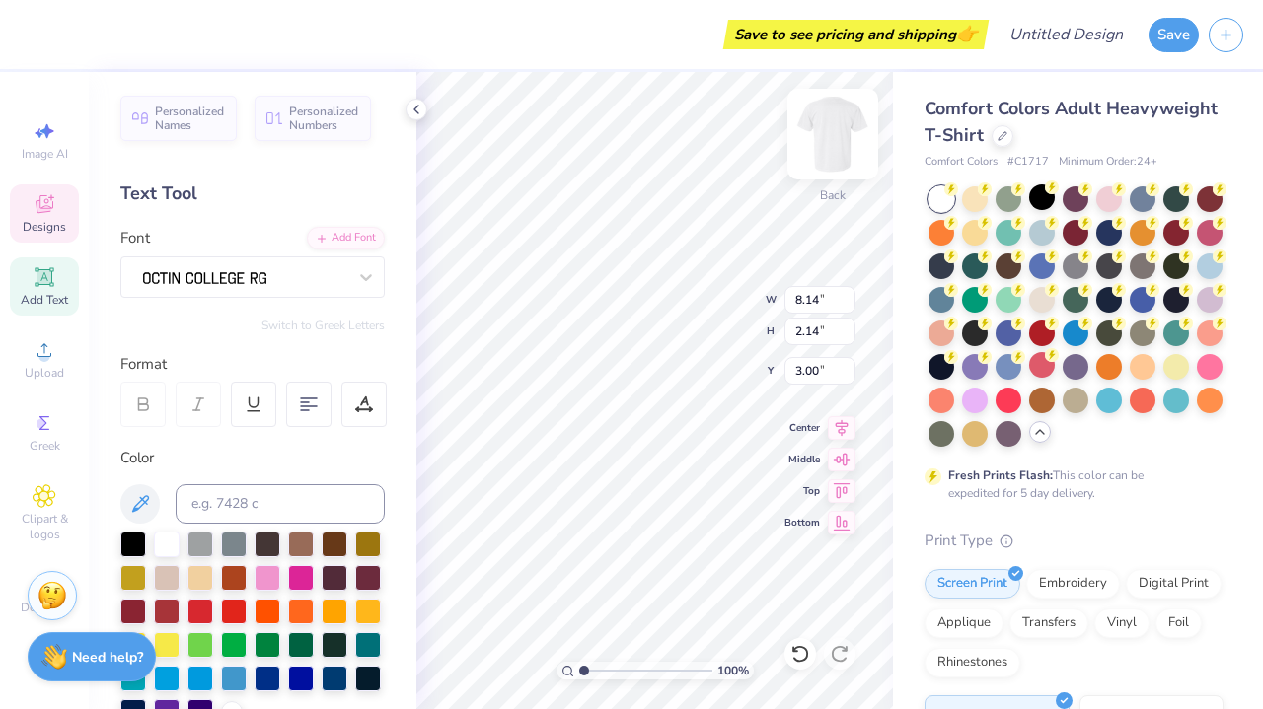
scroll to position [0, 0]
type textarea "A"
type textarea "ladycavs"
type input "6.82"
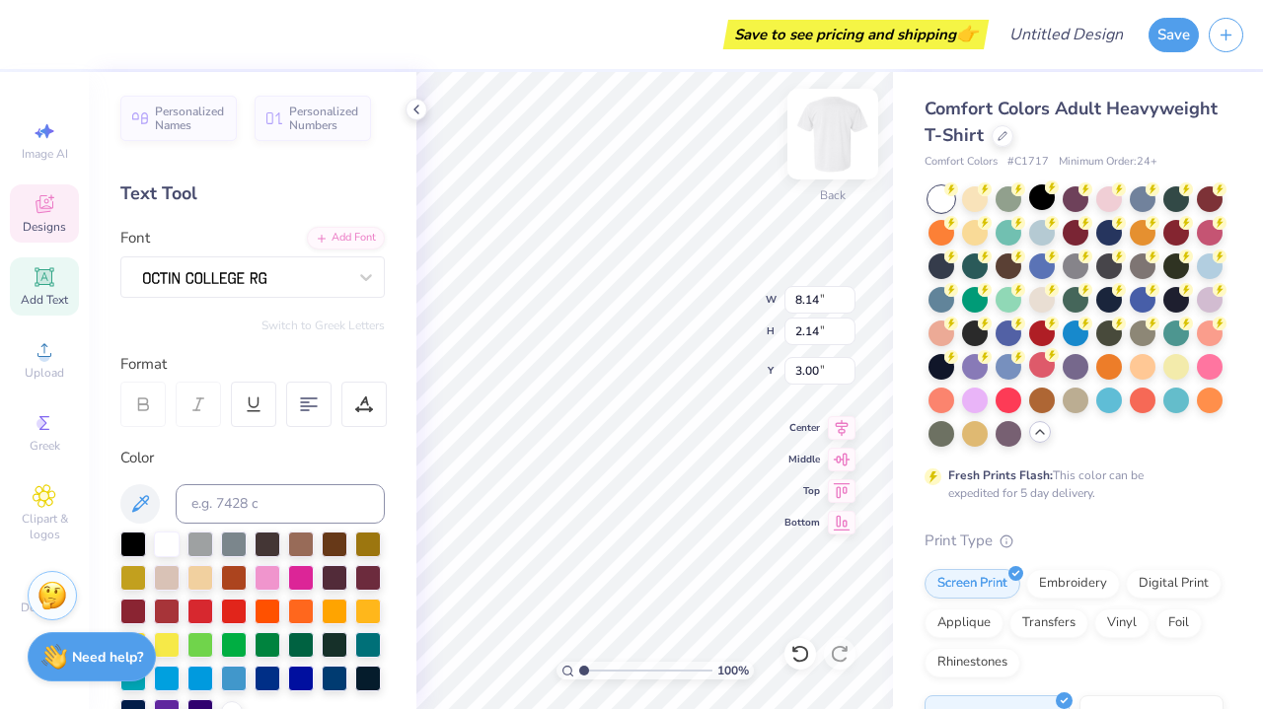
type input "1.36"
type input "9.30"
type input "6.29"
type input "1.39"
type input "6.07"
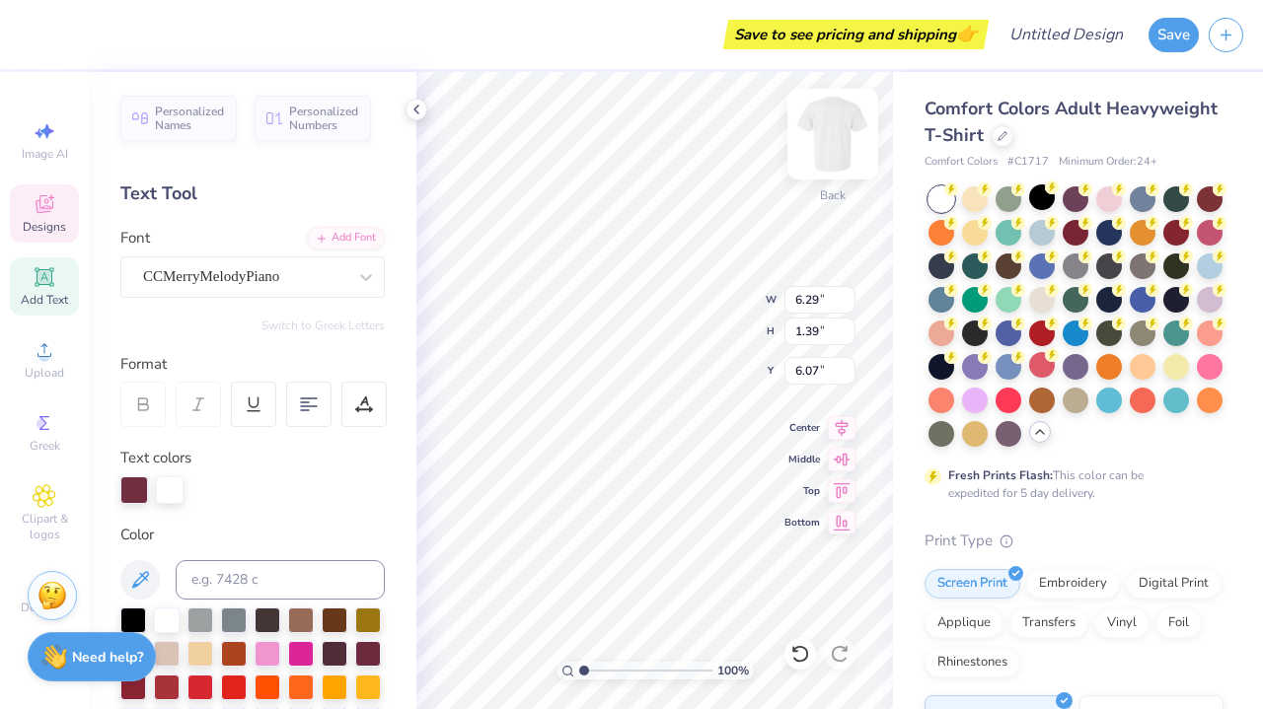
scroll to position [0, 0]
type textarea "F"
type textarea "Coral Gables"
click at [893, 486] on div "Save to see pricing and shipping 👉 Design Title Save Image AI Designs Add Text …" at bounding box center [631, 354] width 1263 height 709
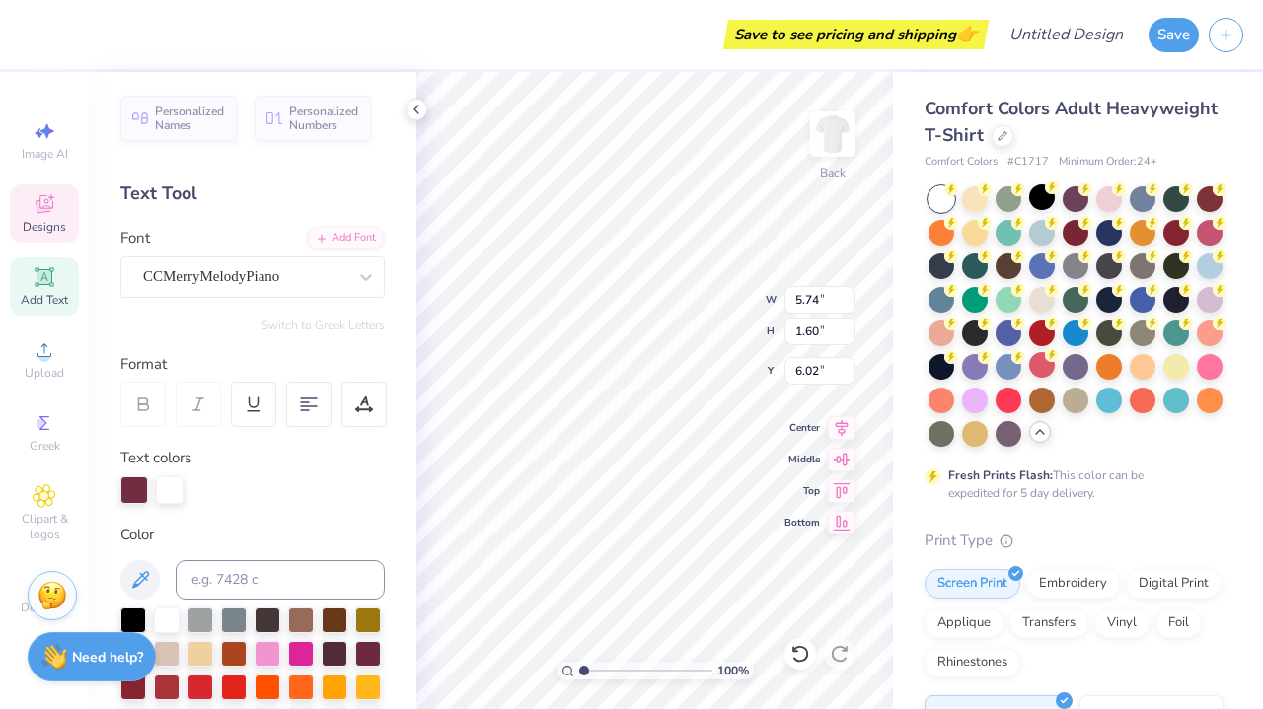
scroll to position [0, 0]
type textarea "C"
type textarea "[DEMOGRAPHIC_DATA] Cavs"
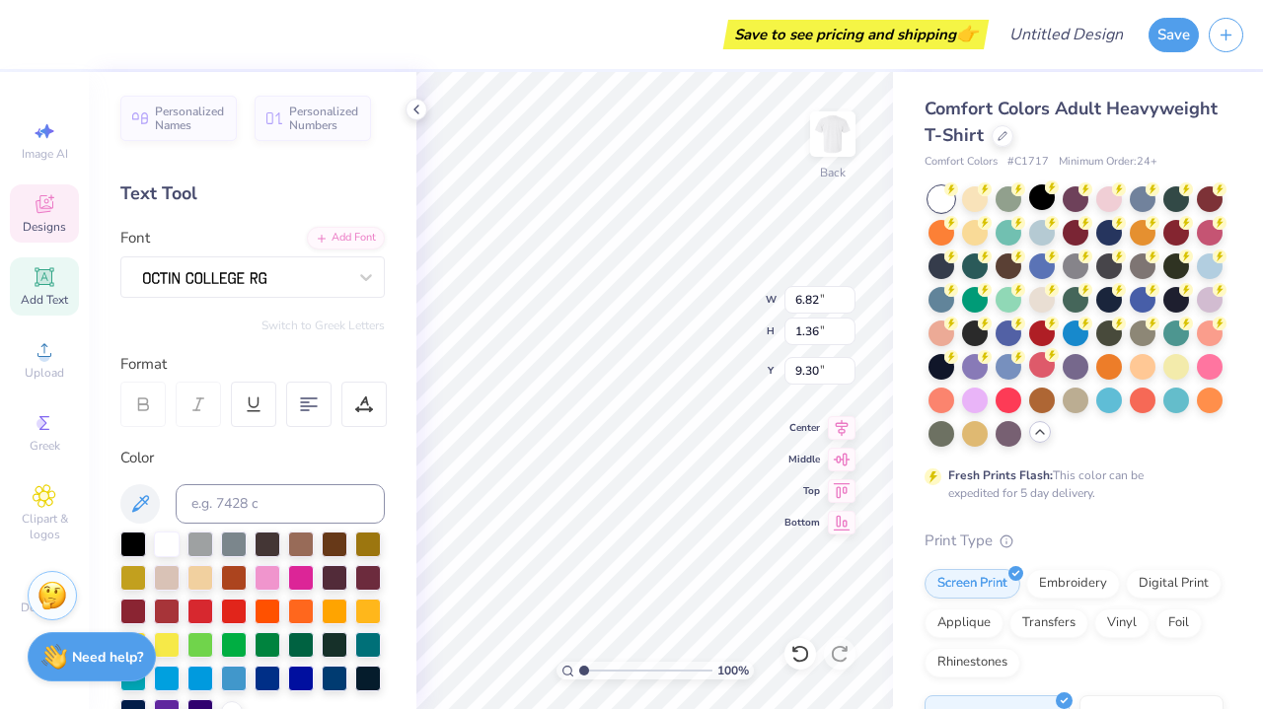
type input "0.48"
type input "0.60"
type input "6.10"
click at [723, 291] on div "100 % Back W 0.48 H 0.60 Y 6.10 Center Middle Top Bottom" at bounding box center [654, 390] width 477 height 637
type input "6.22"
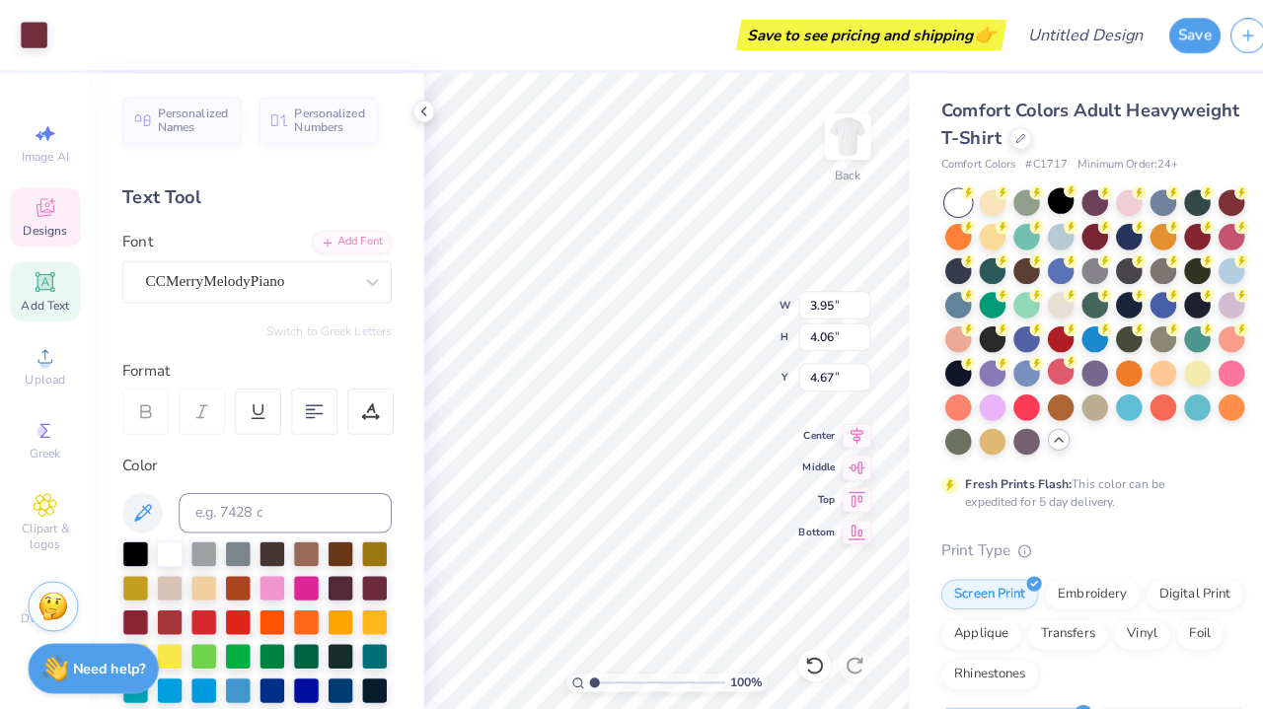
type input "4.76"
type input "1.66"
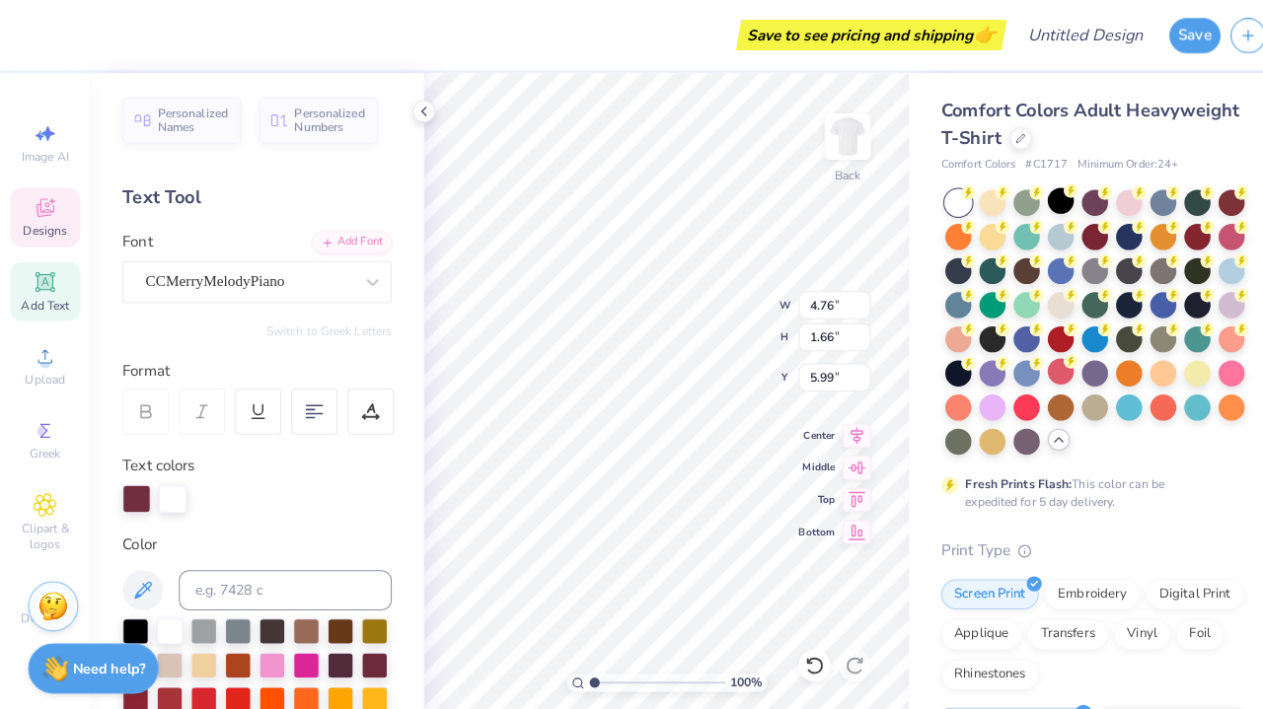
type input "5.87"
type input "1.84"
click at [833, 318] on div "100 % Back W 4.76 4.76 " H 4.06 4.06 " Y 1.84 1.84 " Center Middle Top Bottom" at bounding box center [654, 390] width 477 height 637
type input "3.00"
type input "4.95"
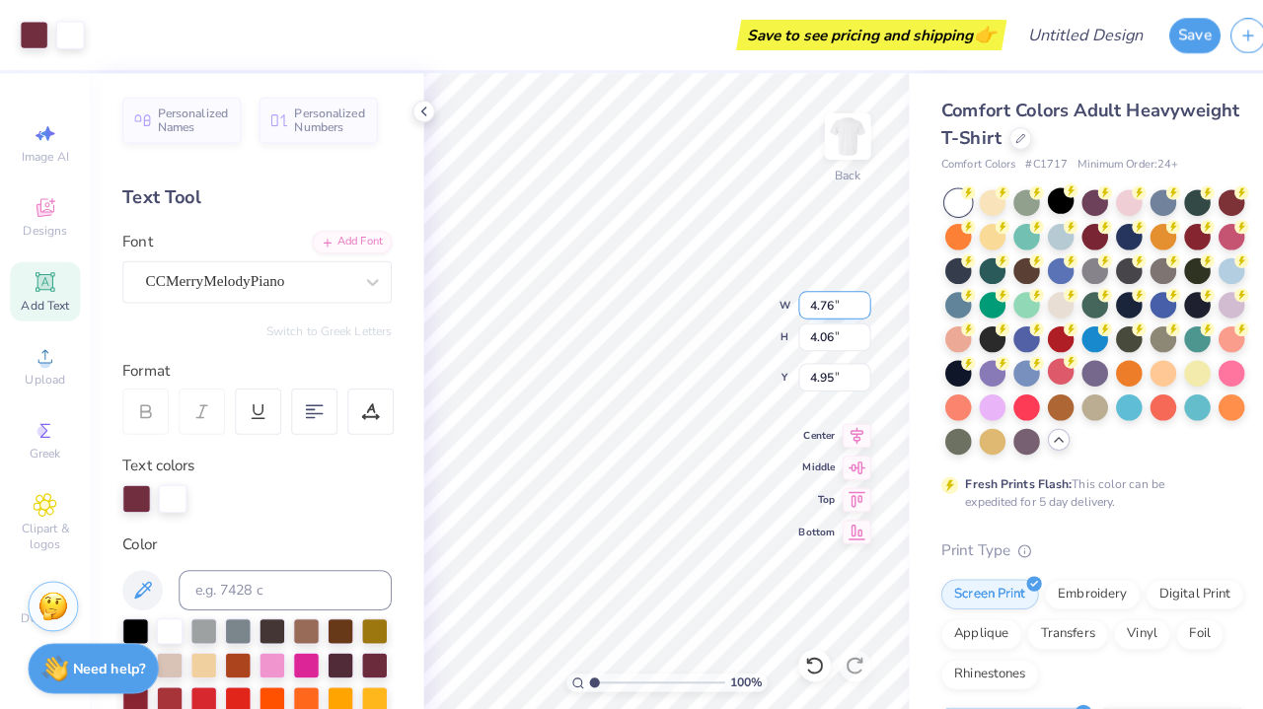
type input "8.48"
type input "7.25"
type input "4.76"
click at [1045, 198] on div at bounding box center [1042, 198] width 26 height 26
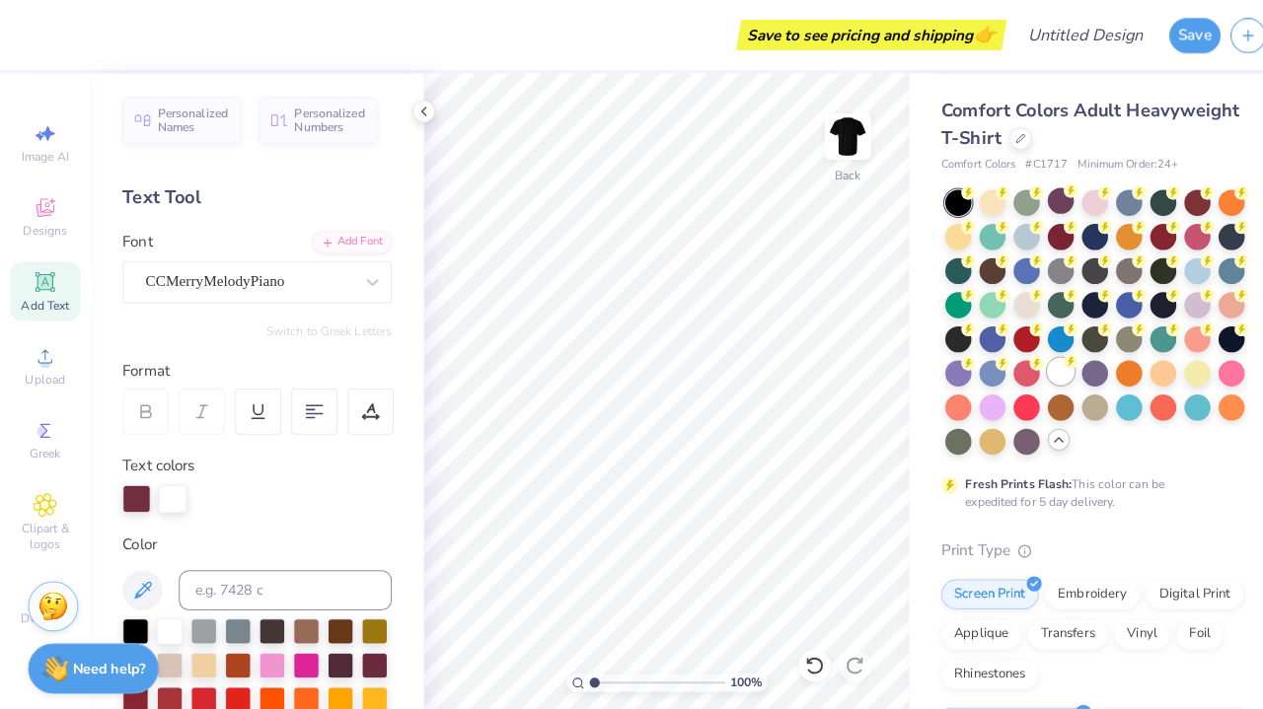
click at [1037, 364] on div at bounding box center [1042, 365] width 26 height 26
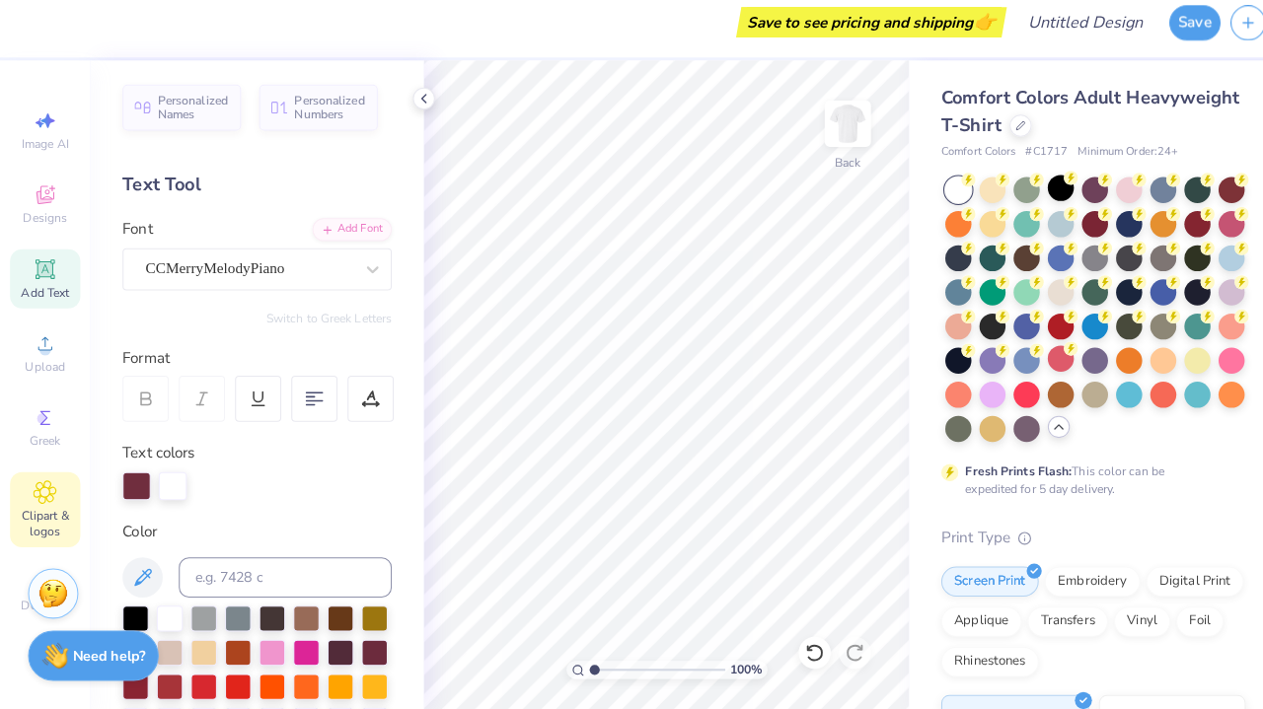
click at [39, 519] on span "Clipart & logos" at bounding box center [44, 527] width 69 height 32
